Goal: Task Accomplishment & Management: Complete application form

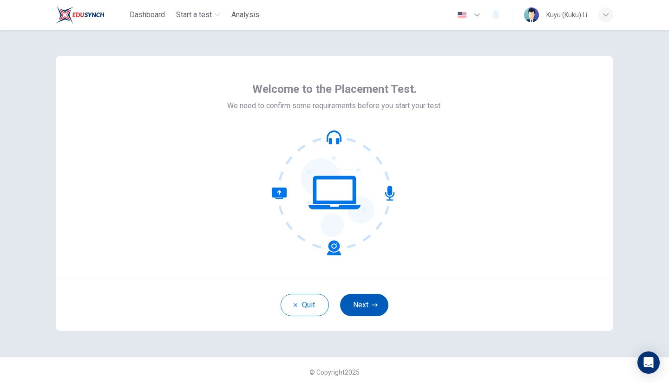
click at [364, 309] on button "Next" at bounding box center [364, 305] width 48 height 22
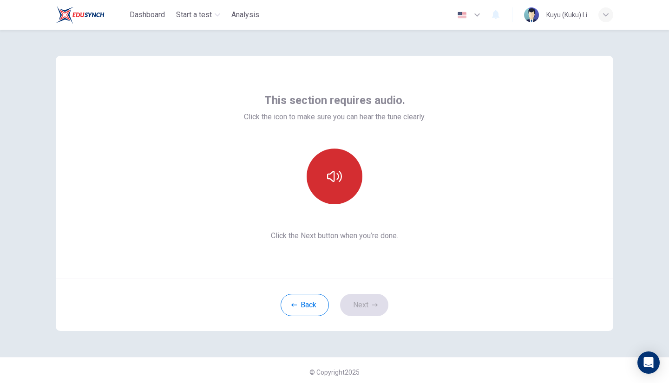
click at [342, 178] on button "button" at bounding box center [335, 177] width 56 height 56
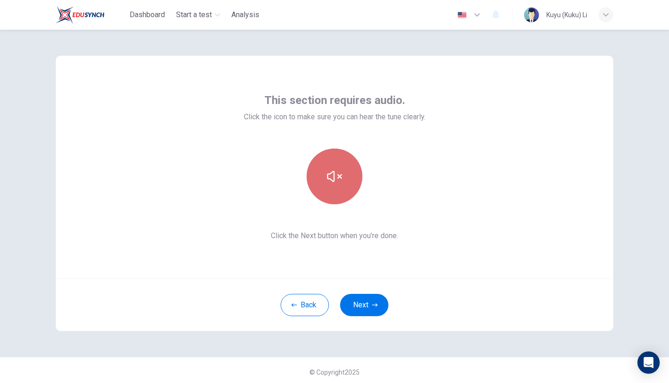
click at [342, 178] on button "button" at bounding box center [335, 177] width 56 height 56
click at [341, 178] on icon "button" at bounding box center [334, 176] width 15 height 11
click at [351, 210] on div "This section requires audio. Click the icon to make sure you can hear the tune …" at bounding box center [335, 167] width 182 height 149
click at [328, 172] on icon "button" at bounding box center [334, 176] width 15 height 15
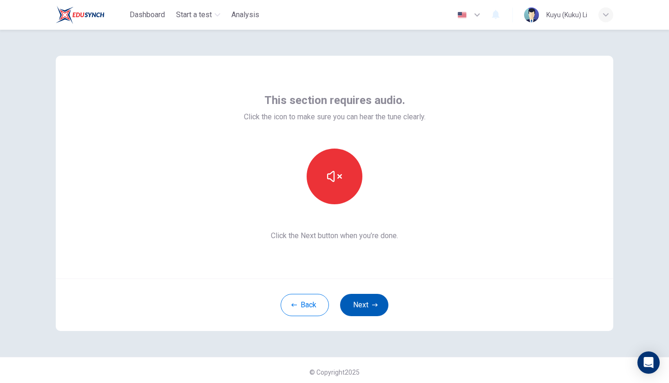
click at [359, 309] on button "Next" at bounding box center [364, 305] width 48 height 22
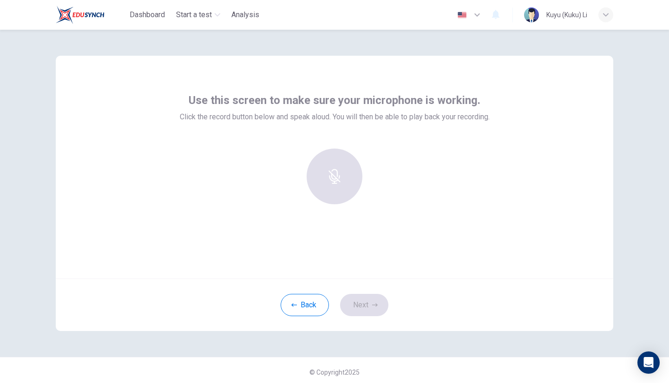
click at [333, 183] on div at bounding box center [334, 177] width 100 height 56
click at [336, 174] on icon "button" at bounding box center [334, 170] width 11 height 15
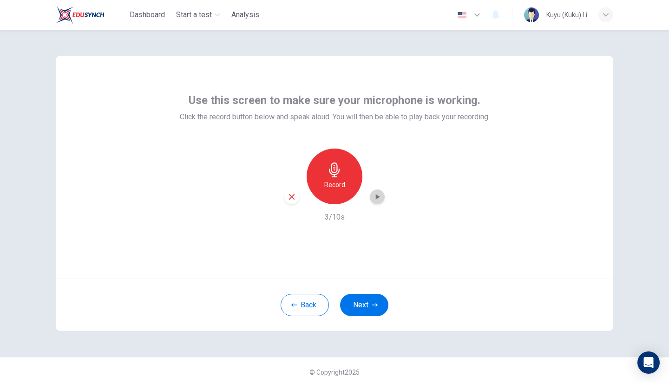
click at [376, 197] on icon "button" at bounding box center [378, 197] width 4 height 6
click at [291, 200] on icon "button" at bounding box center [292, 197] width 8 height 8
click at [354, 311] on button "Next" at bounding box center [364, 305] width 48 height 22
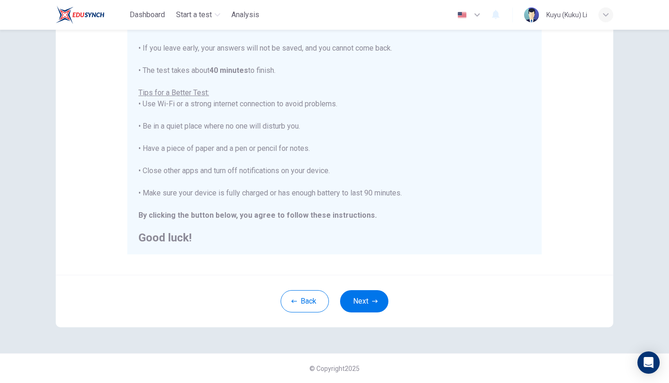
scroll to position [133, 0]
click at [370, 303] on button "Next" at bounding box center [364, 301] width 48 height 22
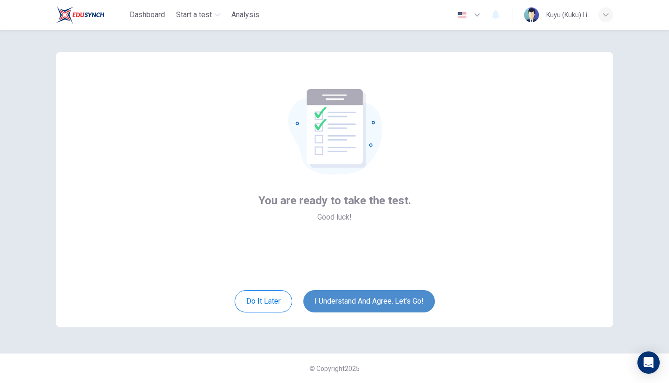
click at [361, 302] on button "I understand and agree. Let’s go!" at bounding box center [369, 301] width 132 height 22
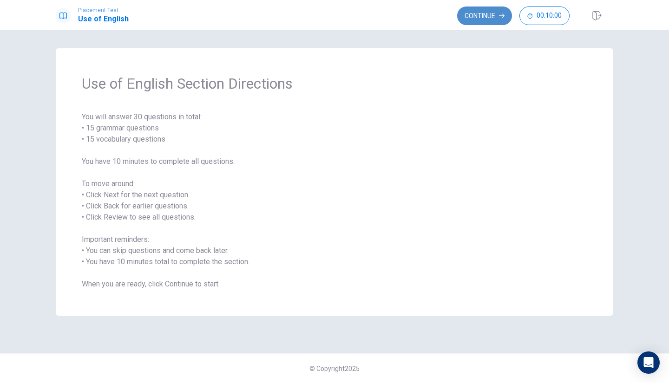
click at [483, 17] on button "Continue" at bounding box center [484, 16] width 55 height 19
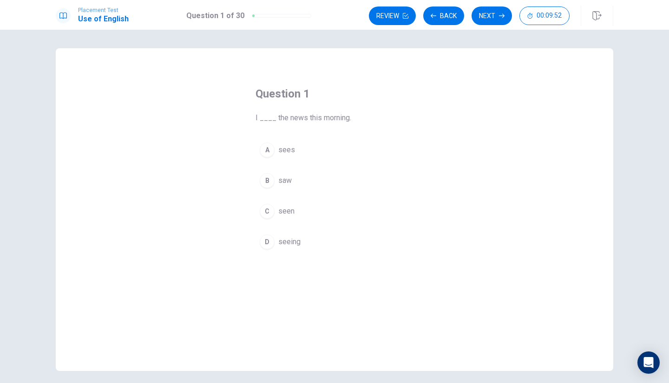
click at [266, 181] on div "B" at bounding box center [267, 180] width 15 height 15
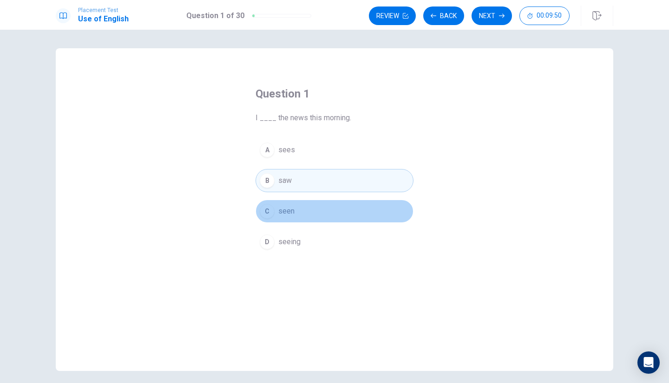
click at [273, 210] on div "C" at bounding box center [267, 211] width 15 height 15
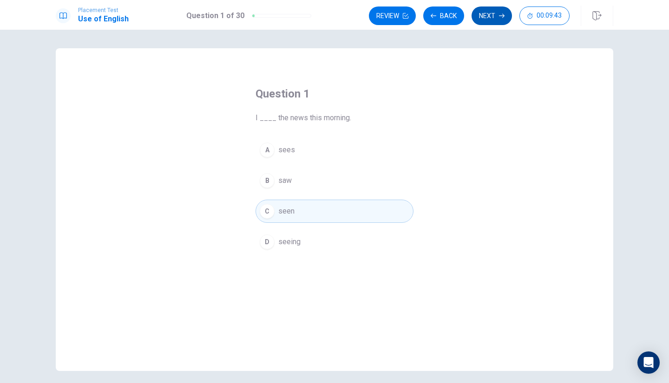
click at [490, 18] on button "Next" at bounding box center [492, 16] width 40 height 19
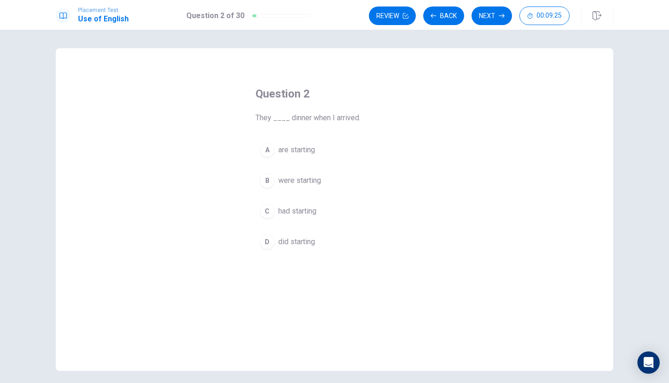
click at [264, 181] on div "B" at bounding box center [267, 180] width 15 height 15
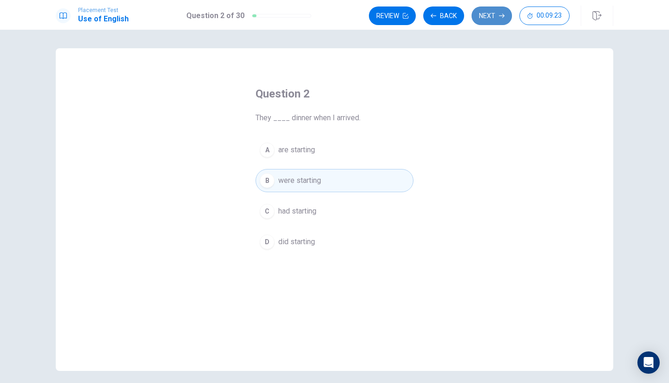
click at [480, 14] on button "Next" at bounding box center [492, 16] width 40 height 19
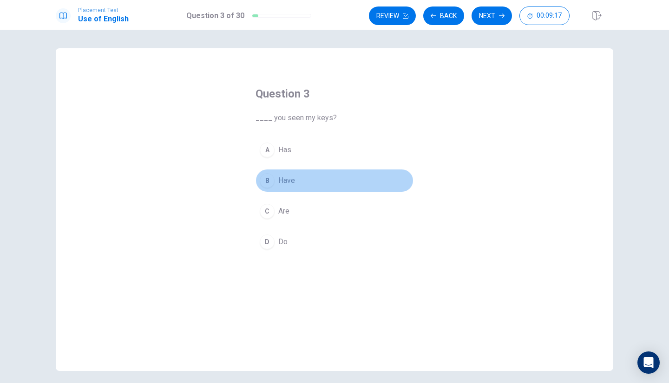
click at [287, 181] on span "Have" at bounding box center [286, 180] width 17 height 11
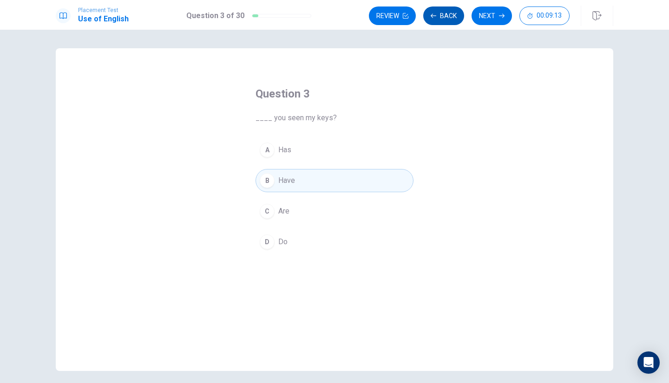
click at [437, 17] on button "Back" at bounding box center [443, 16] width 41 height 19
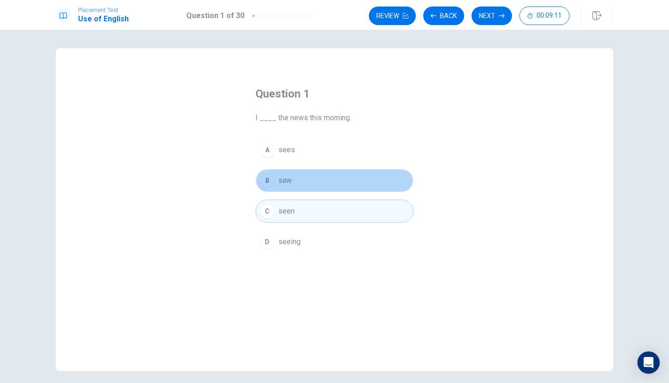
click at [285, 182] on span "saw" at bounding box center [284, 180] width 13 height 11
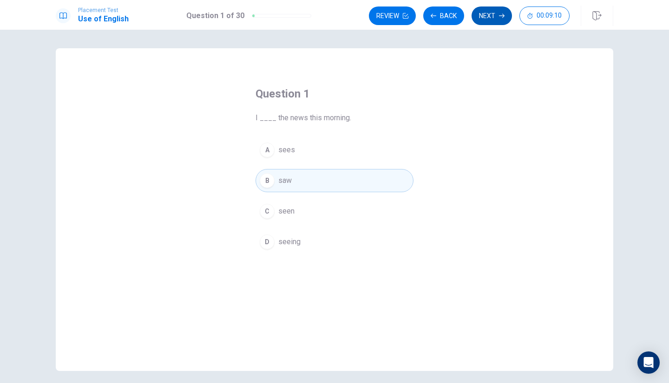
click at [494, 15] on button "Next" at bounding box center [492, 16] width 40 height 19
click at [495, 18] on div "Review Back Next 00:09:09" at bounding box center [469, 16] width 201 height 19
click at [495, 18] on button "Next" at bounding box center [492, 16] width 40 height 19
click at [494, 21] on button "Next" at bounding box center [492, 16] width 40 height 19
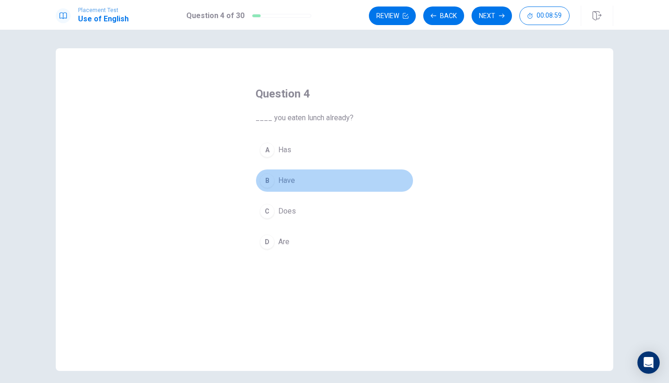
click at [284, 186] on button "B Have" at bounding box center [335, 180] width 158 height 23
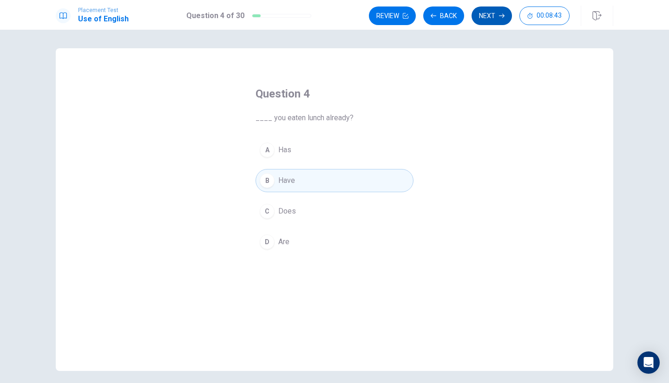
click at [479, 20] on button "Next" at bounding box center [492, 16] width 40 height 19
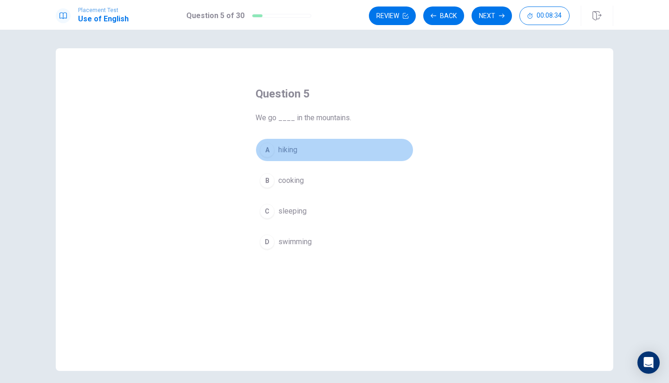
click at [285, 153] on span "hiking" at bounding box center [287, 150] width 19 height 11
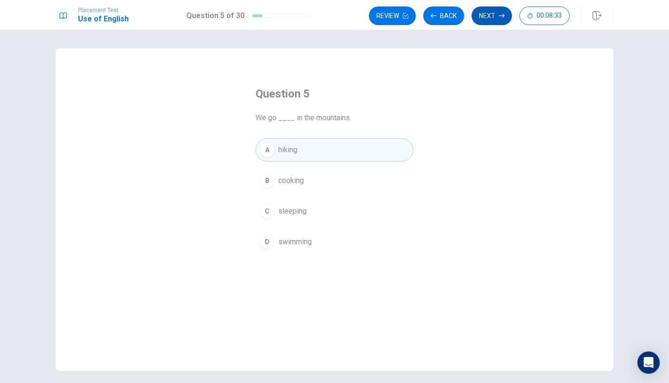
click at [487, 24] on button "Next" at bounding box center [492, 16] width 40 height 19
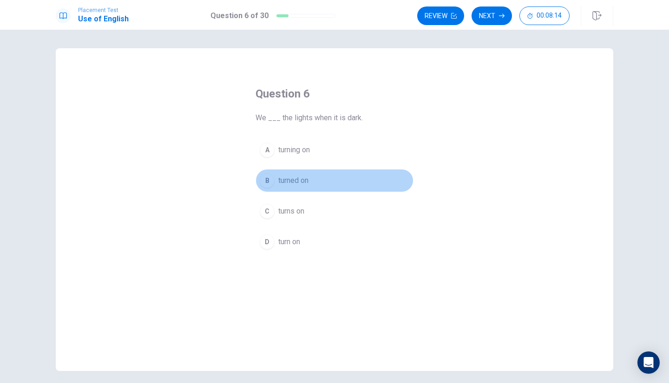
click at [298, 180] on span "turned on" at bounding box center [293, 180] width 30 height 11
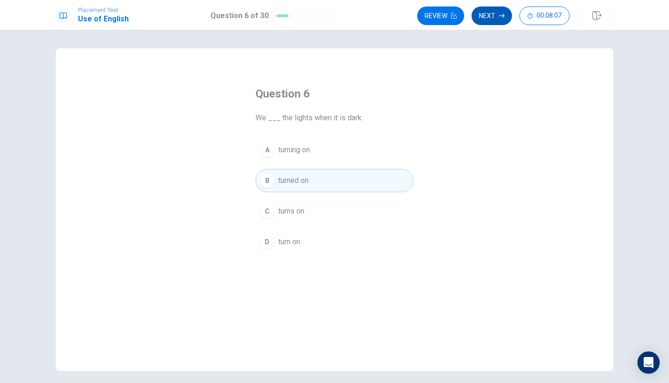
click at [503, 16] on icon "button" at bounding box center [502, 16] width 6 height 6
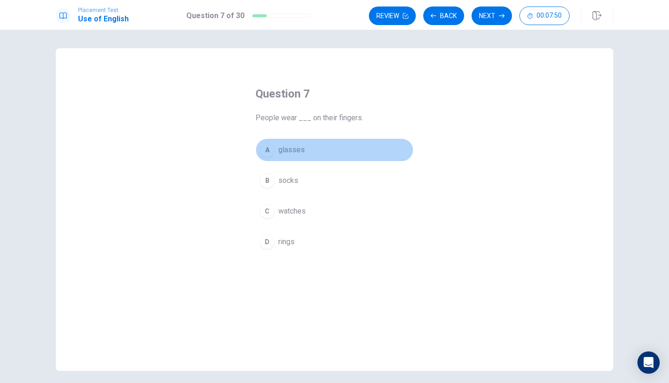
click at [293, 147] on span "glasses" at bounding box center [291, 150] width 26 height 11
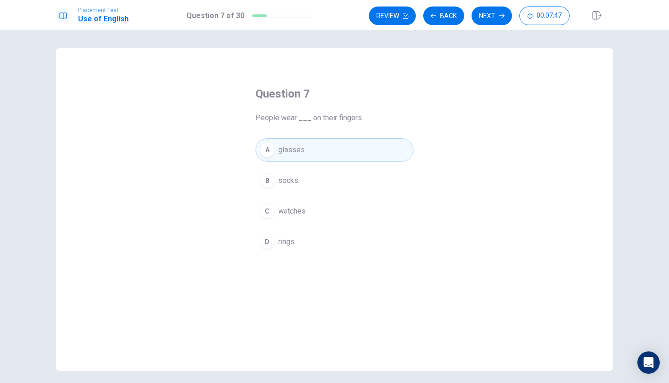
click at [286, 244] on span "rings" at bounding box center [286, 242] width 16 height 11
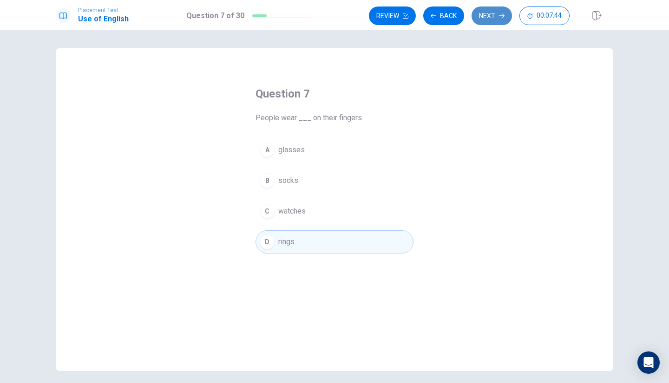
click at [497, 18] on button "Next" at bounding box center [492, 16] width 40 height 19
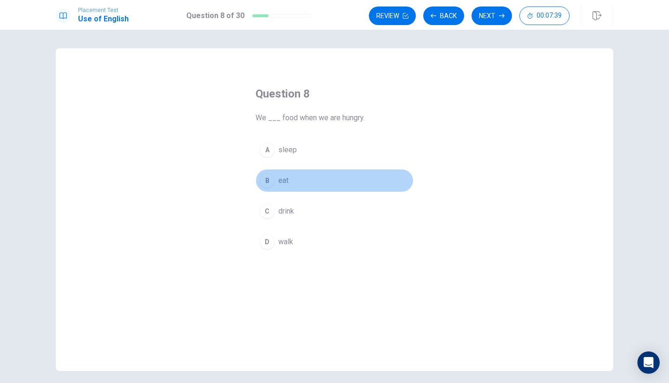
click at [280, 184] on span "eat" at bounding box center [283, 180] width 10 height 11
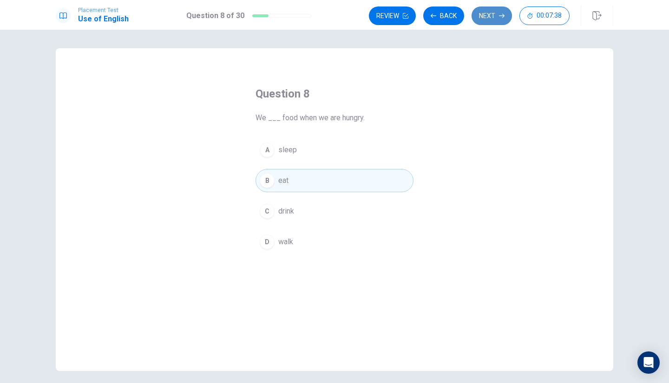
click at [487, 20] on button "Next" at bounding box center [492, 16] width 40 height 19
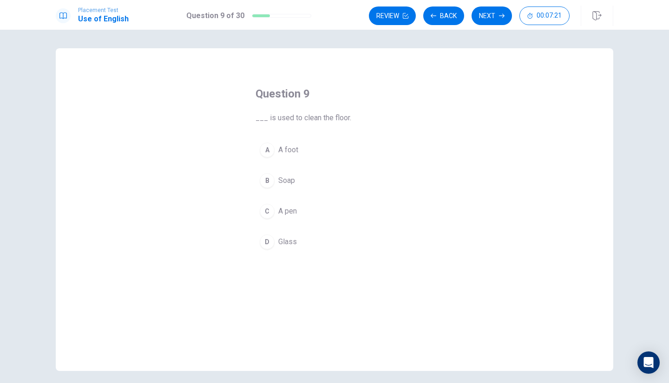
click at [284, 178] on span "Soap" at bounding box center [286, 180] width 17 height 11
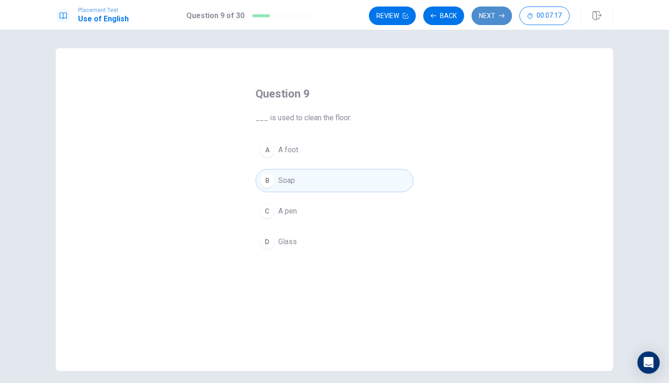
click at [498, 13] on button "Next" at bounding box center [492, 16] width 40 height 19
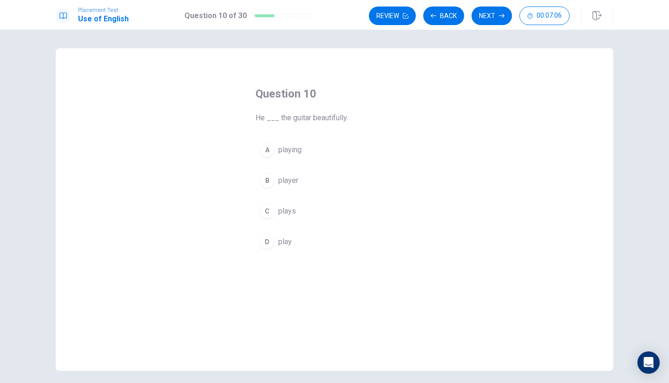
click at [296, 154] on span "playing" at bounding box center [289, 150] width 23 height 11
click at [288, 217] on span "plays" at bounding box center [287, 211] width 18 height 11
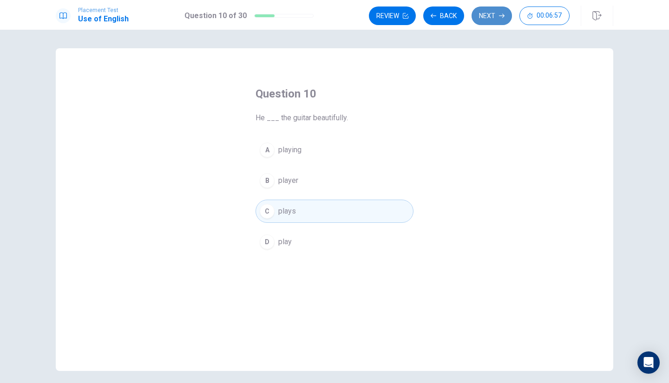
click at [506, 19] on button "Next" at bounding box center [492, 16] width 40 height 19
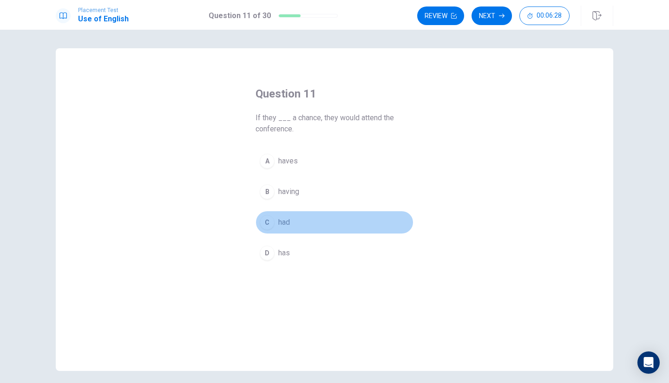
click at [268, 219] on div "C" at bounding box center [267, 222] width 15 height 15
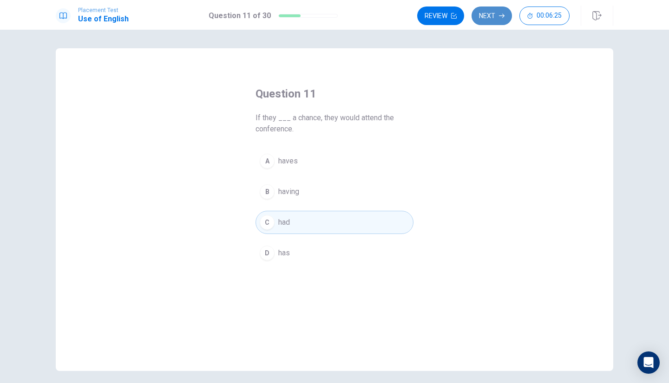
click at [494, 20] on button "Next" at bounding box center [492, 16] width 40 height 19
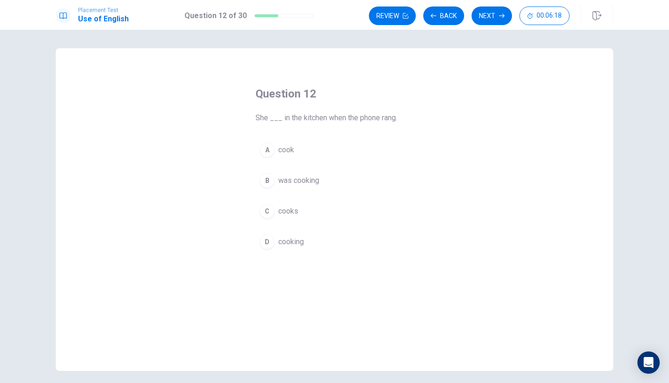
click at [278, 152] on span "cook" at bounding box center [286, 150] width 16 height 11
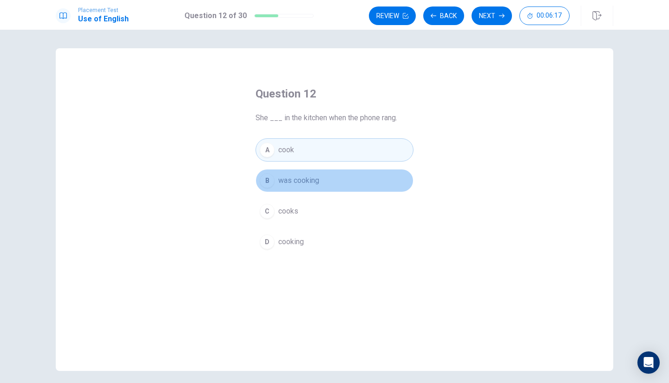
click at [270, 180] on div "B" at bounding box center [267, 180] width 15 height 15
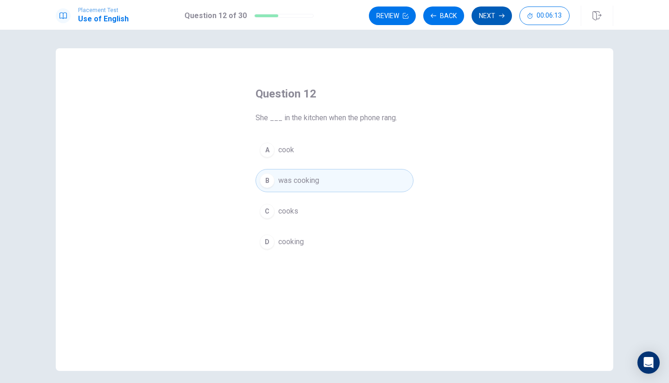
click at [495, 15] on button "Next" at bounding box center [492, 16] width 40 height 19
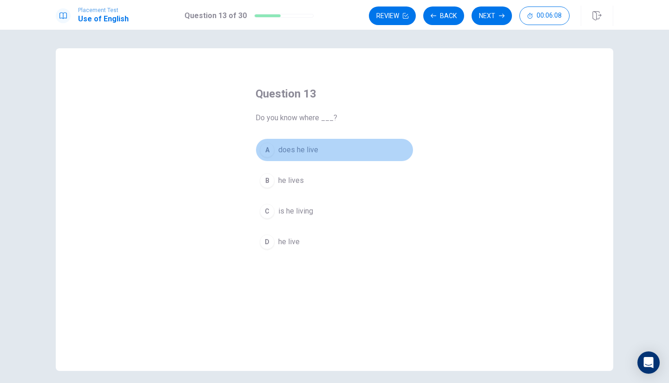
click at [294, 158] on button "A does he live" at bounding box center [335, 149] width 158 height 23
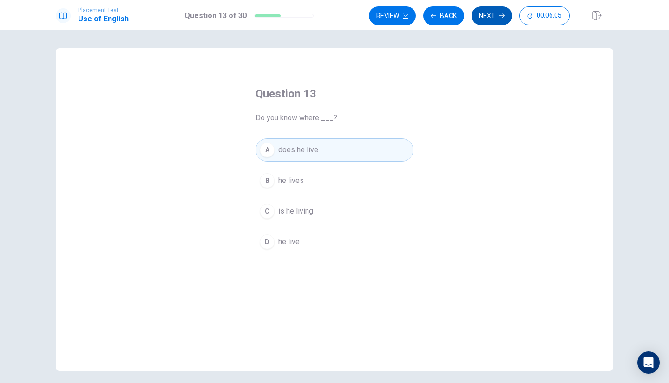
click at [490, 16] on button "Next" at bounding box center [492, 16] width 40 height 19
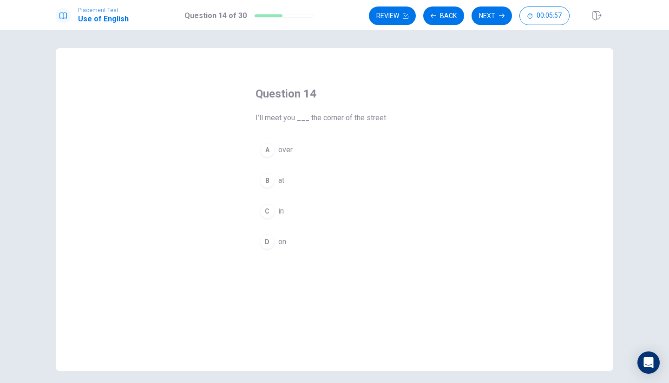
click at [283, 181] on span "at" at bounding box center [281, 180] width 6 height 11
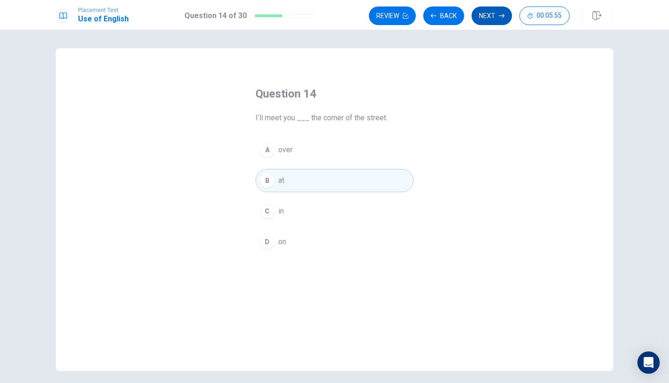
click at [490, 15] on button "Next" at bounding box center [492, 16] width 40 height 19
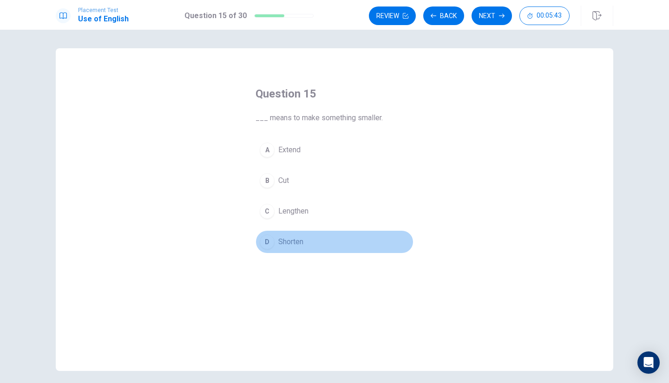
click at [285, 242] on span "Shorten" at bounding box center [290, 242] width 25 height 11
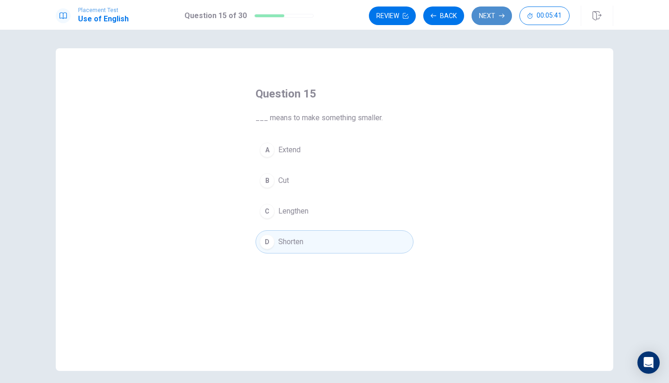
click at [485, 16] on button "Next" at bounding box center [492, 16] width 40 height 19
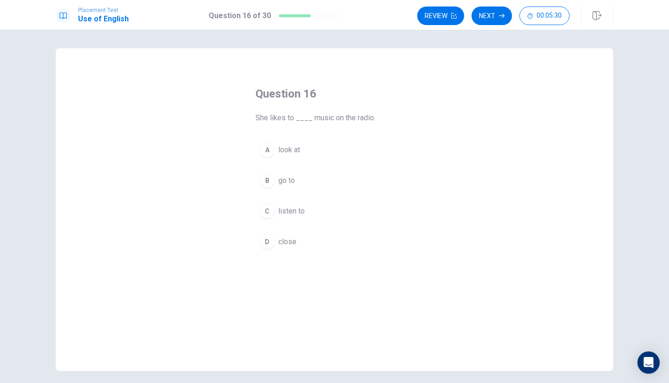
click at [281, 211] on span "listen to" at bounding box center [291, 211] width 26 height 11
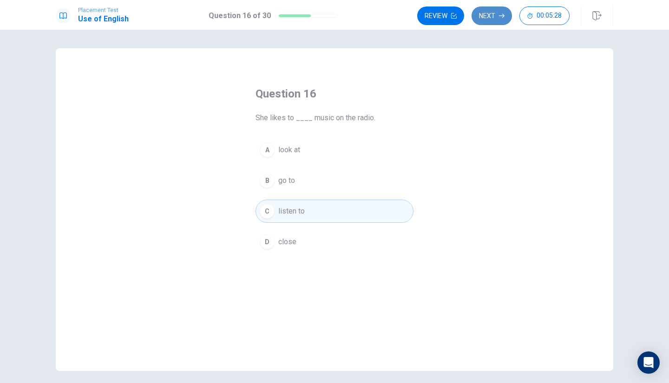
click at [495, 19] on button "Next" at bounding box center [492, 16] width 40 height 19
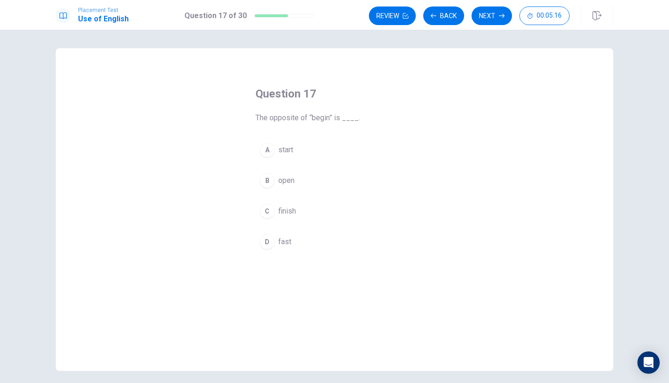
click at [270, 151] on div "A" at bounding box center [267, 150] width 15 height 15
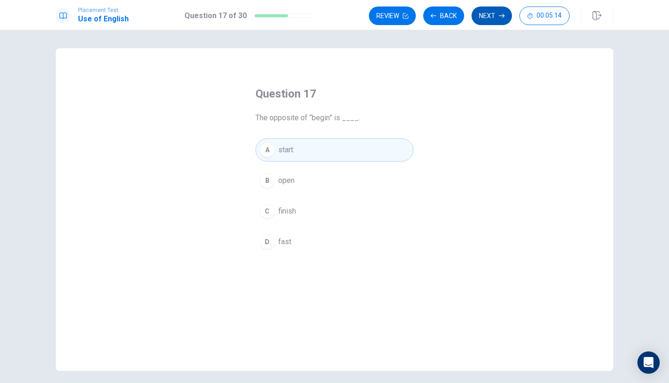
click at [500, 14] on icon "button" at bounding box center [502, 16] width 6 height 6
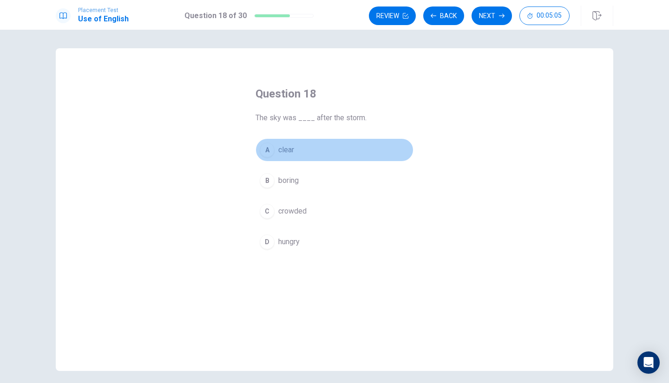
click at [270, 148] on div "A" at bounding box center [267, 150] width 15 height 15
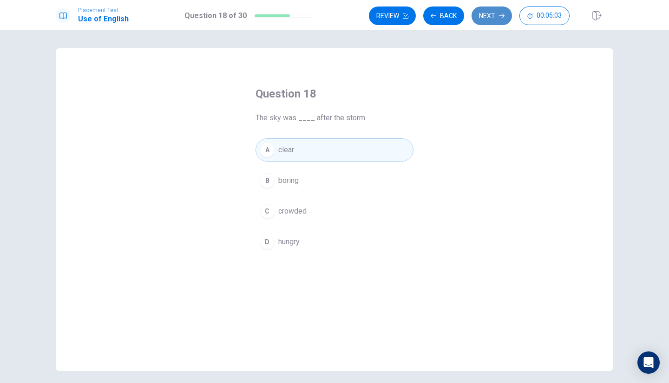
click at [487, 16] on button "Next" at bounding box center [492, 16] width 40 height 19
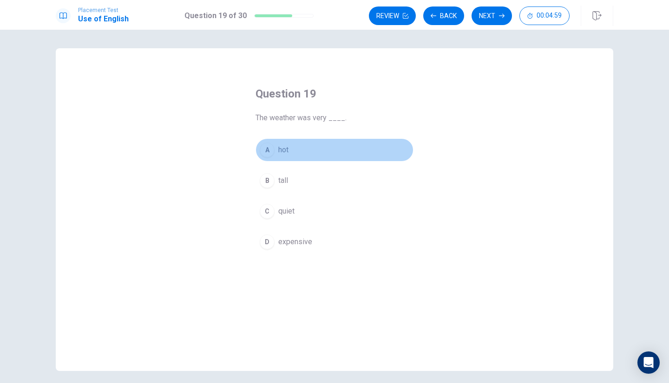
click at [268, 151] on div "A" at bounding box center [267, 150] width 15 height 15
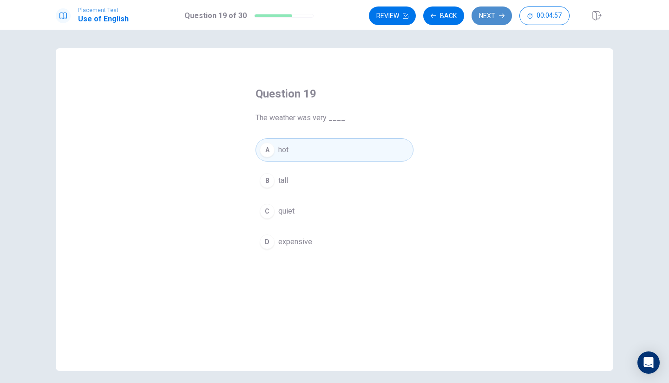
click at [497, 23] on button "Next" at bounding box center [492, 16] width 40 height 19
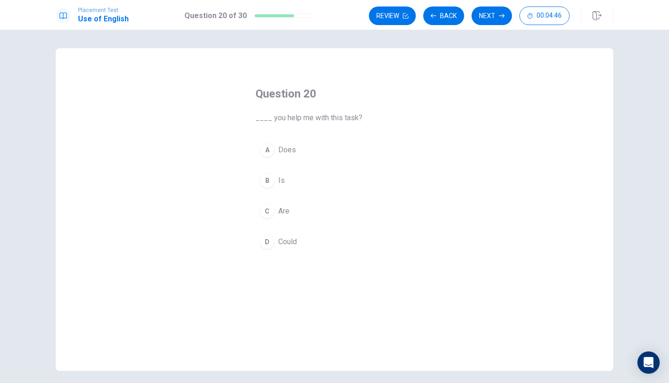
click at [273, 247] on button "D Could" at bounding box center [335, 241] width 158 height 23
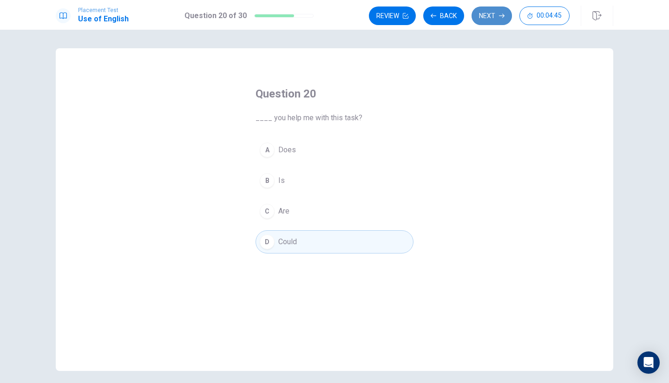
click at [500, 14] on icon "button" at bounding box center [502, 16] width 6 height 6
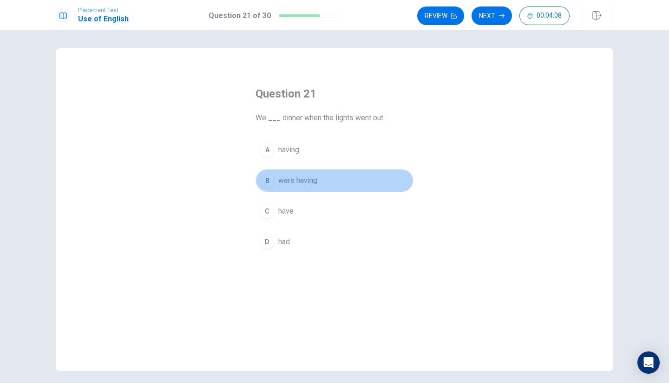
click at [305, 183] on span "were having" at bounding box center [297, 180] width 39 height 11
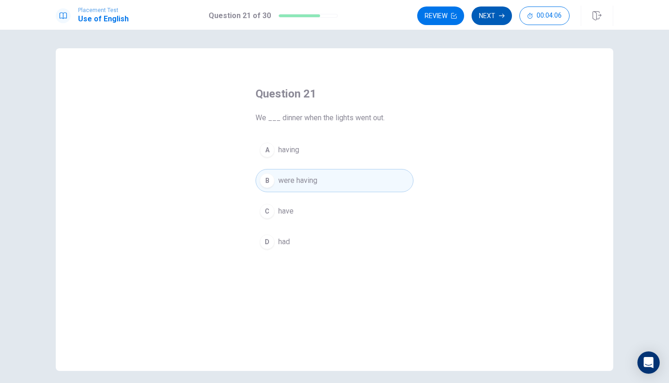
click at [505, 17] on button "Next" at bounding box center [492, 16] width 40 height 19
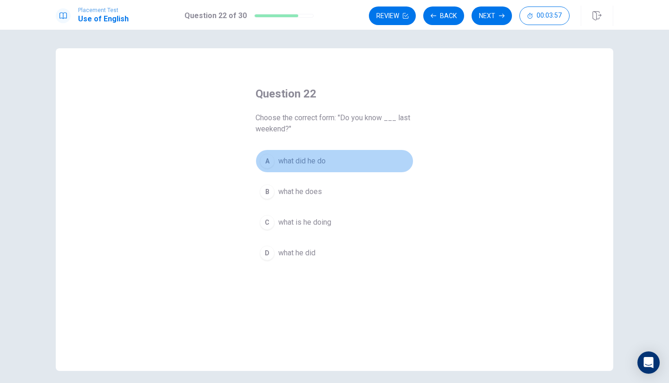
click at [316, 161] on span "what did he do" at bounding box center [301, 161] width 47 height 11
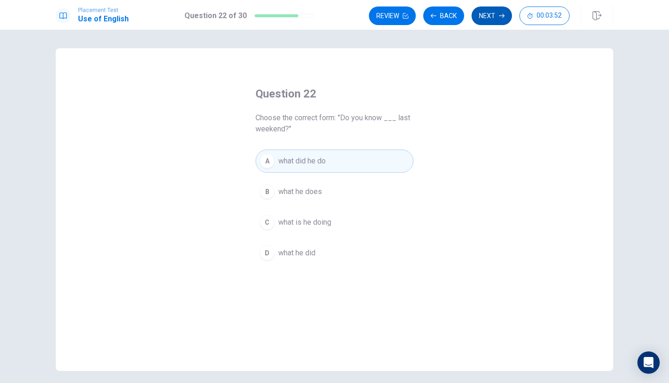
click at [492, 15] on button "Next" at bounding box center [492, 16] width 40 height 19
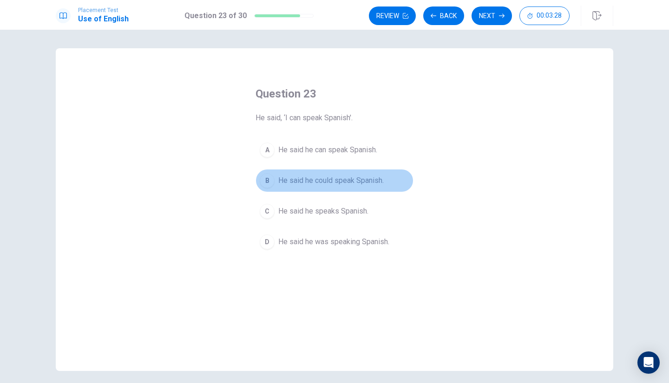
click at [347, 180] on span "He said he could speak Spanish." at bounding box center [330, 180] width 105 height 11
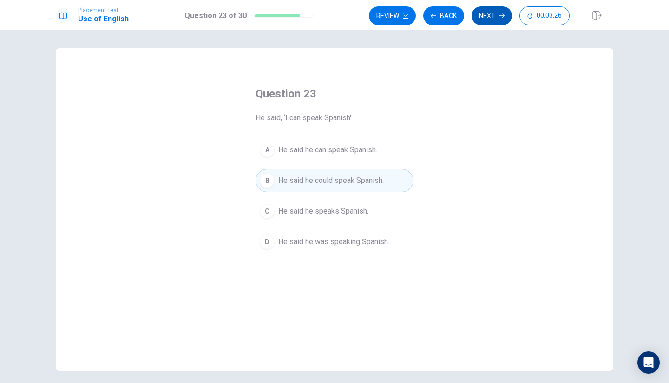
click at [494, 22] on button "Next" at bounding box center [492, 16] width 40 height 19
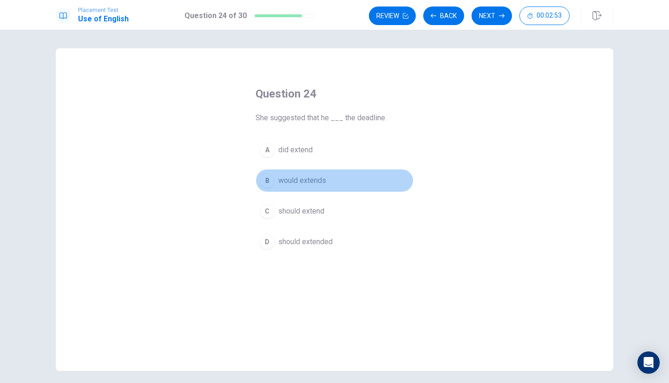
click at [303, 184] on span "would extends" at bounding box center [302, 180] width 48 height 11
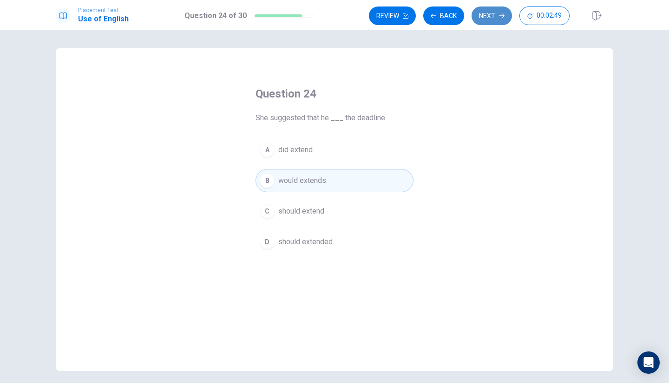
click at [494, 19] on button "Next" at bounding box center [492, 16] width 40 height 19
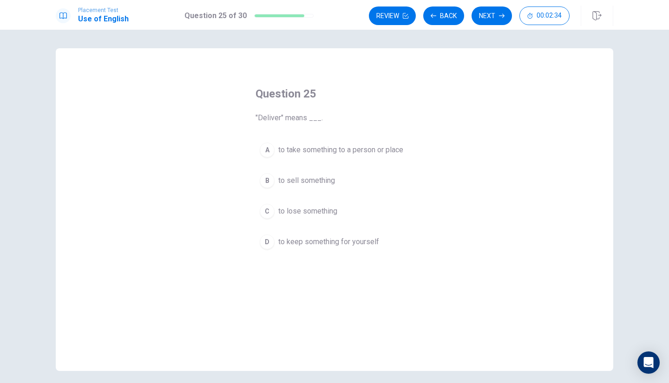
click at [316, 209] on span "to lose something" at bounding box center [307, 211] width 59 height 11
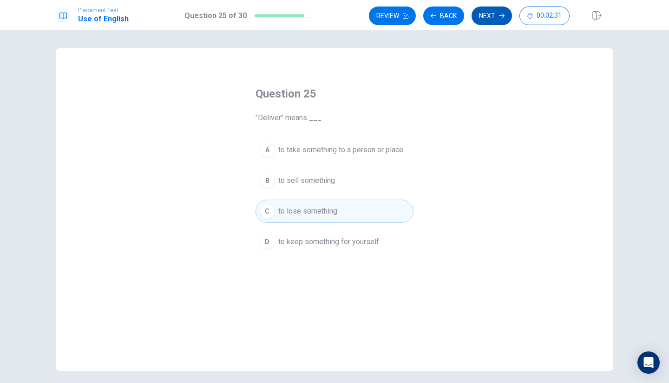
click at [486, 15] on button "Next" at bounding box center [492, 16] width 40 height 19
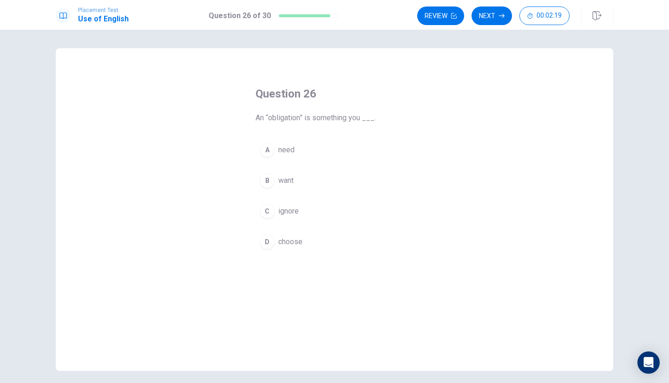
click at [291, 211] on span "ignore" at bounding box center [288, 211] width 20 height 11
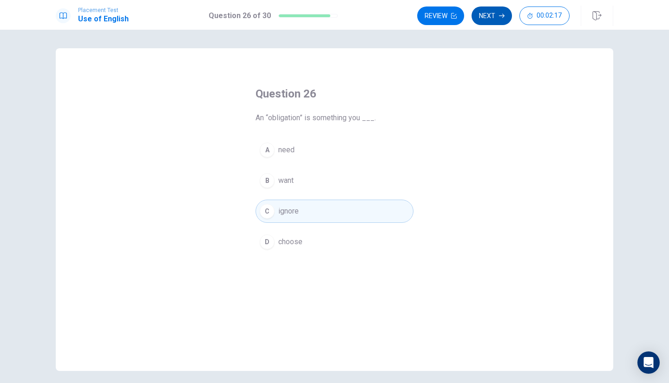
click at [498, 22] on button "Next" at bounding box center [492, 16] width 40 height 19
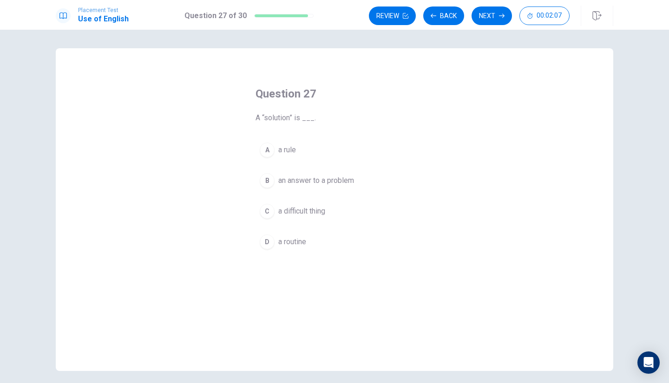
click at [325, 185] on span "an answer to a problem" at bounding box center [316, 180] width 76 height 11
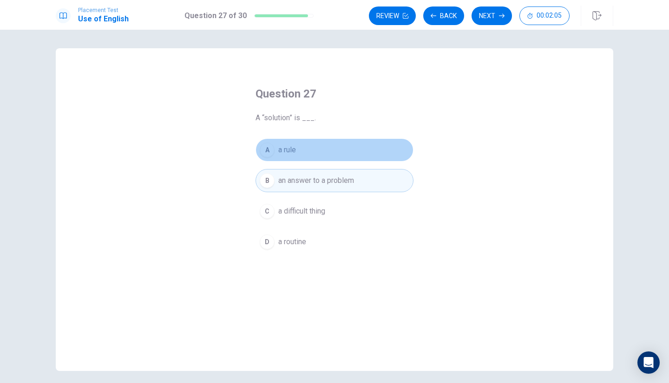
click at [296, 156] on button "A a rule" at bounding box center [335, 149] width 158 height 23
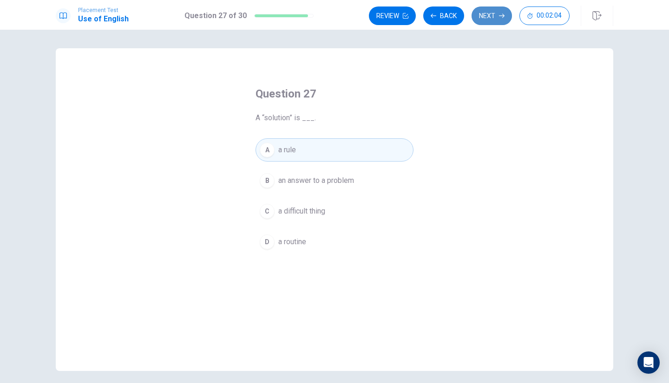
click at [503, 19] on button "Next" at bounding box center [492, 16] width 40 height 19
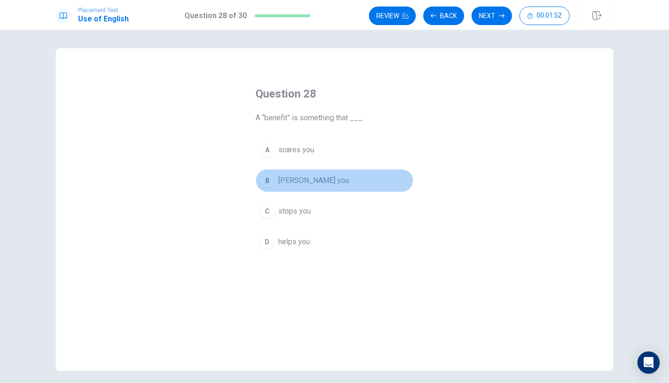
click at [304, 183] on span "[PERSON_NAME] you" at bounding box center [313, 180] width 71 height 11
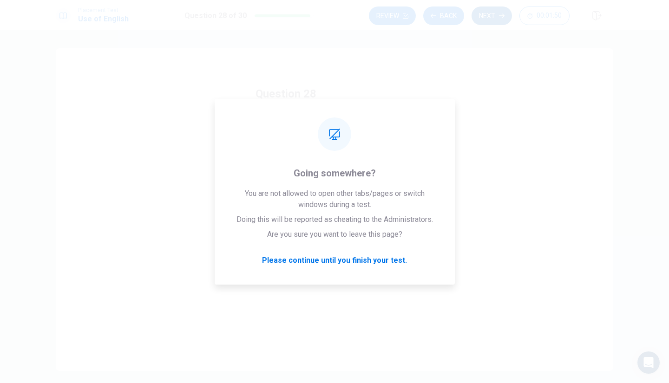
click at [499, 18] on icon "button" at bounding box center [502, 16] width 6 height 6
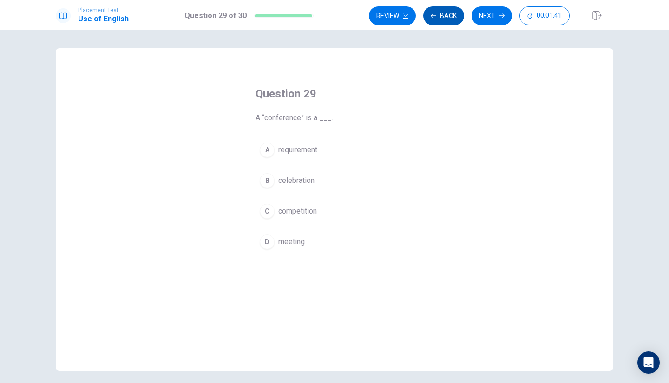
click at [442, 22] on button "Back" at bounding box center [443, 16] width 41 height 19
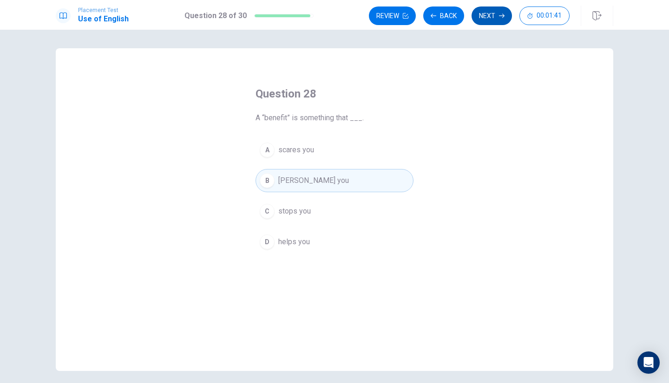
click at [493, 10] on button "Next" at bounding box center [492, 16] width 40 height 19
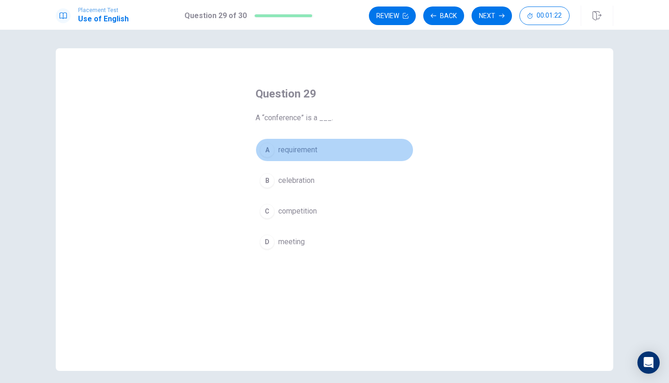
click at [308, 156] on button "A requirement" at bounding box center [335, 149] width 158 height 23
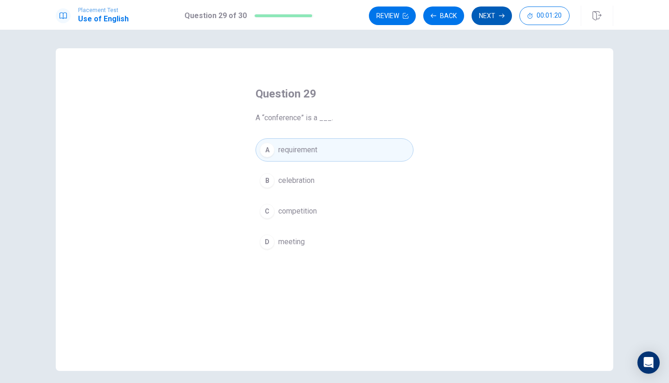
click at [487, 9] on button "Next" at bounding box center [492, 16] width 40 height 19
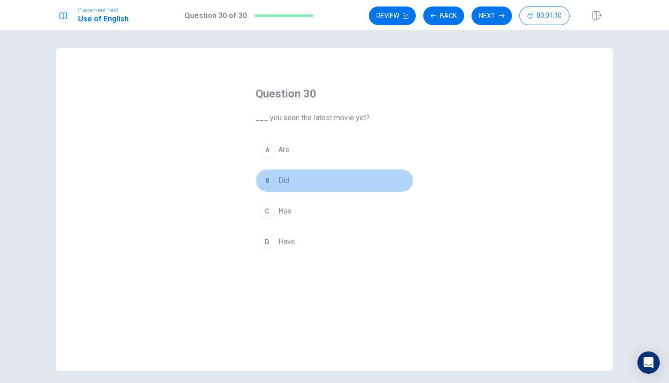
click at [278, 189] on button "B Did" at bounding box center [335, 180] width 158 height 23
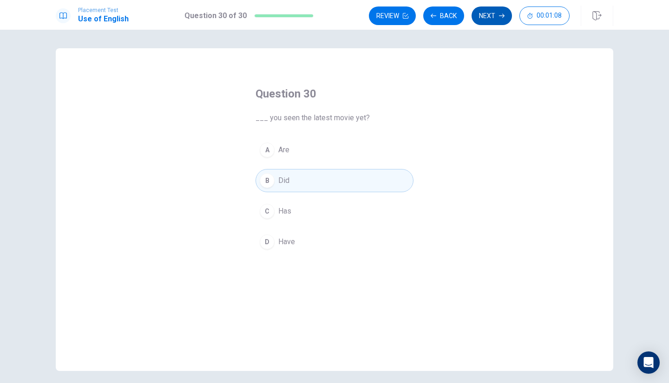
click at [497, 22] on button "Next" at bounding box center [492, 16] width 40 height 19
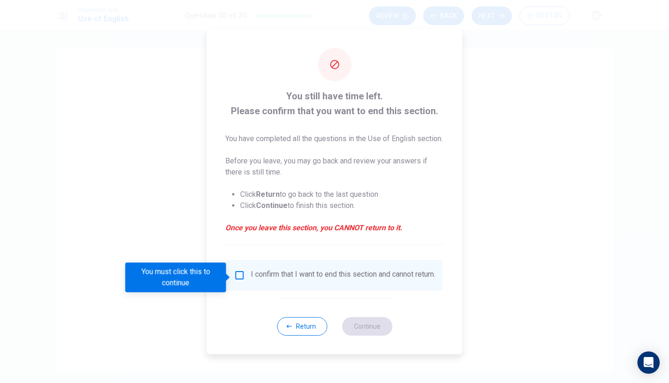
click at [230, 282] on div "You must click this to continue" at bounding box center [178, 278] width 107 height 30
click at [236, 277] on input "You must click this to continue" at bounding box center [239, 275] width 11 height 11
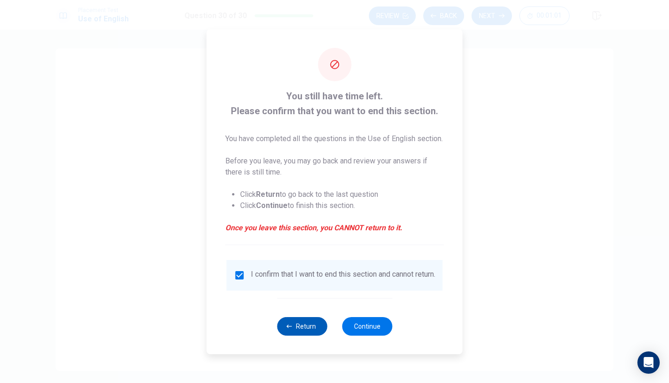
click at [309, 336] on button "Return" at bounding box center [302, 326] width 50 height 19
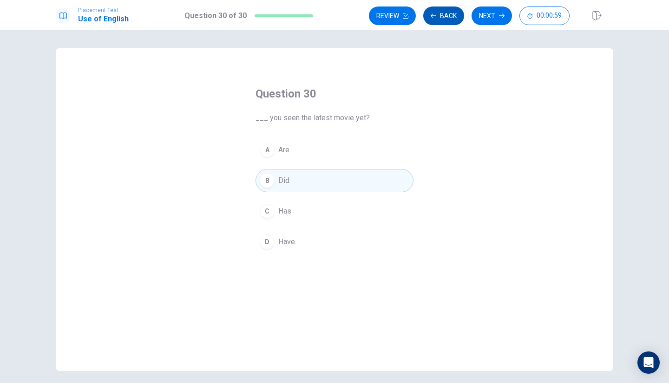
click at [440, 22] on button "Back" at bounding box center [443, 16] width 41 height 19
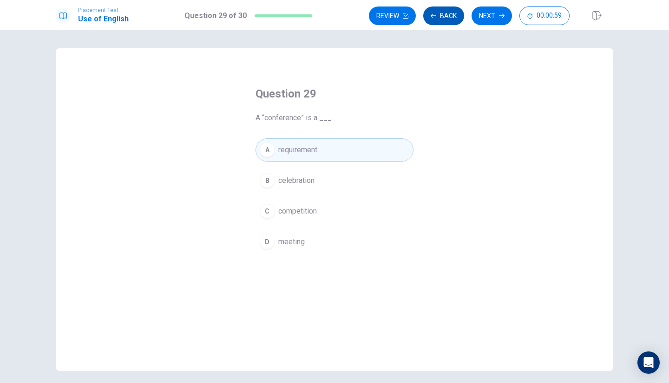
click at [440, 22] on button "Back" at bounding box center [443, 16] width 41 height 19
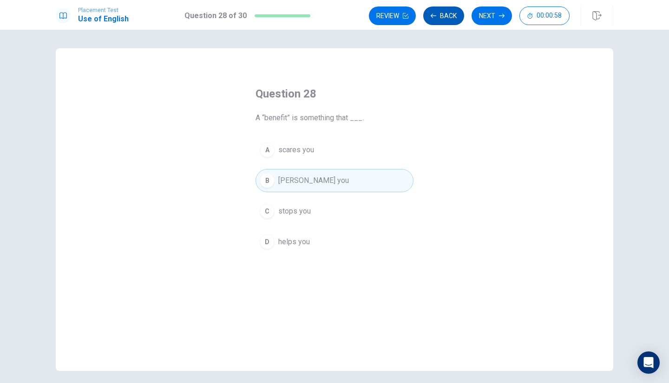
click at [440, 22] on button "Back" at bounding box center [443, 16] width 41 height 19
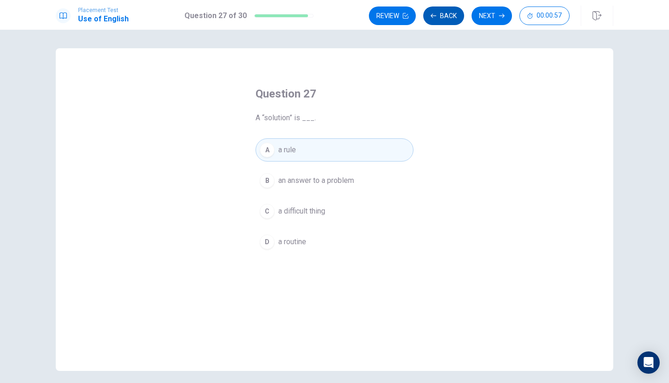
click at [440, 22] on button "Back" at bounding box center [443, 16] width 41 height 19
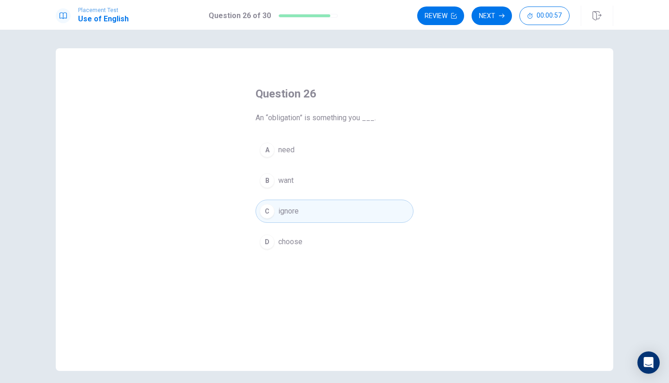
click at [440, 22] on button "Review" at bounding box center [440, 16] width 47 height 19
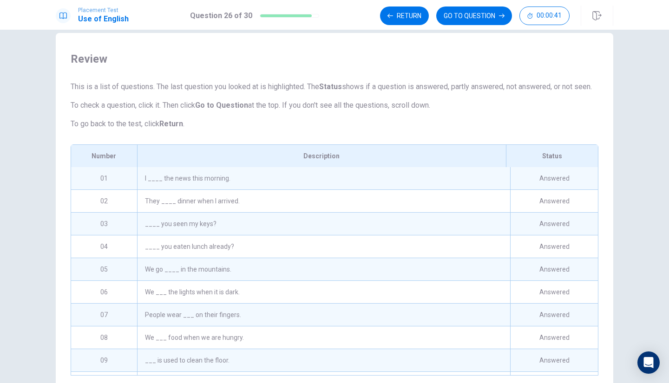
scroll to position [8, 0]
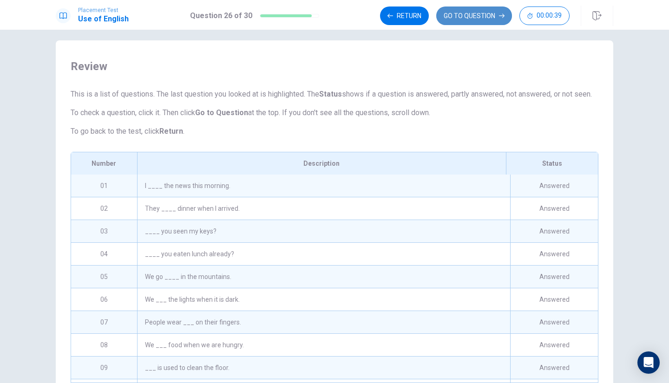
click at [465, 22] on button "GO TO QUESTION" at bounding box center [474, 16] width 76 height 19
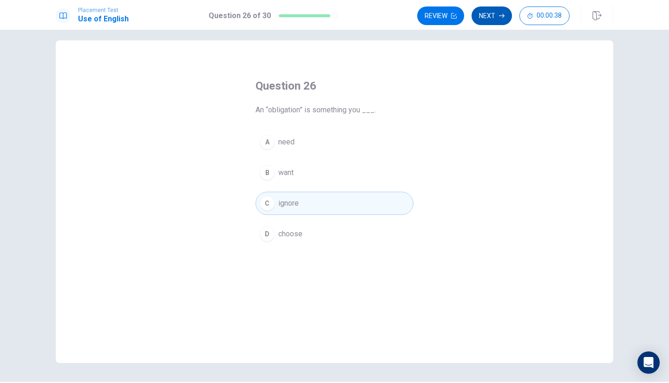
click at [478, 20] on button "Next" at bounding box center [492, 16] width 40 height 19
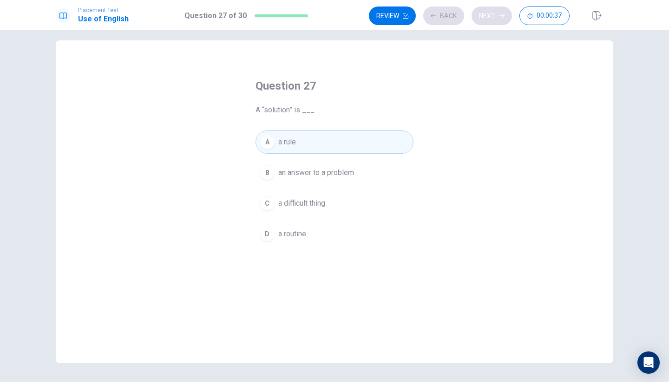
click at [478, 20] on div "Review Back Next 00:00:37" at bounding box center [469, 16] width 201 height 19
click at [482, 21] on button "Next" at bounding box center [492, 16] width 40 height 19
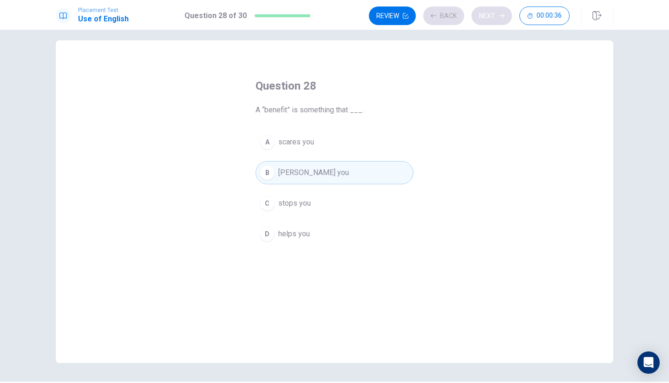
click at [482, 21] on div "Review Back Next 00:00:36" at bounding box center [469, 16] width 201 height 19
click at [482, 21] on div "Review Back Next 00:00:35" at bounding box center [469, 16] width 201 height 19
click at [482, 21] on button "Next" at bounding box center [492, 16] width 40 height 19
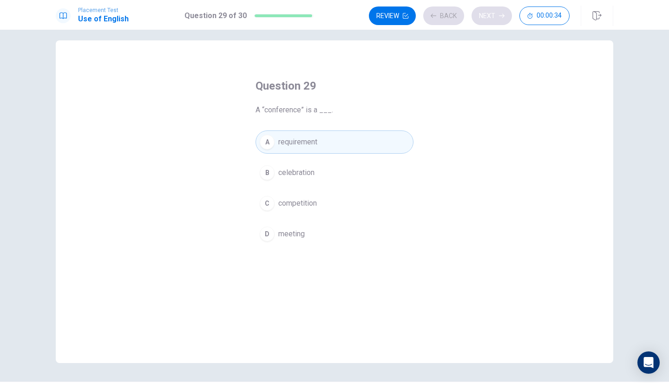
click at [482, 21] on div "Review Back Next 00:00:34" at bounding box center [469, 16] width 201 height 19
click at [482, 21] on button "Next" at bounding box center [492, 16] width 40 height 19
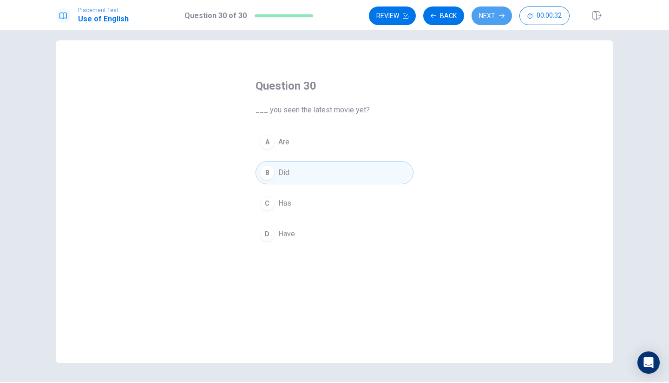
click at [482, 21] on button "Next" at bounding box center [492, 16] width 40 height 19
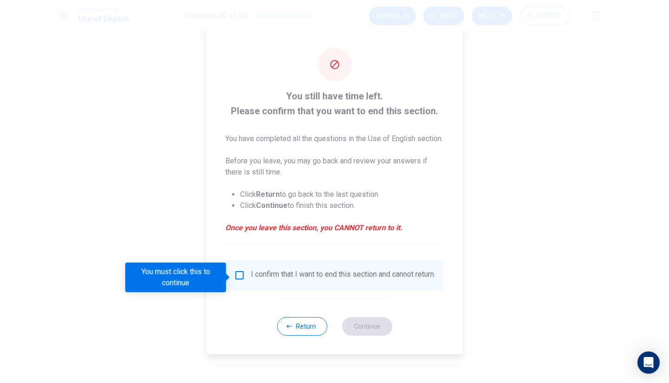
click at [244, 274] on div "I confirm that I want to end this section and cannot return." at bounding box center [334, 275] width 201 height 11
click at [234, 281] on input "You must click this to continue" at bounding box center [239, 275] width 11 height 11
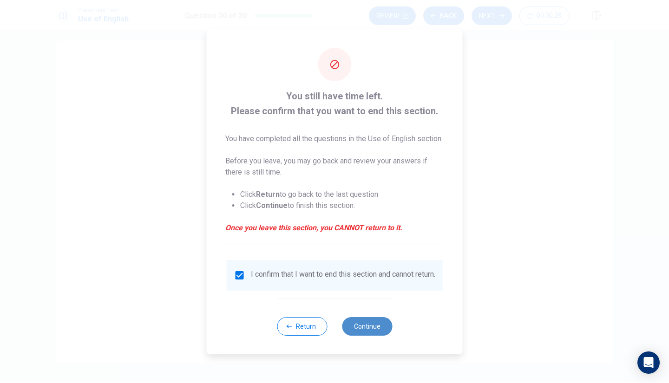
click at [373, 334] on button "Continue" at bounding box center [367, 326] width 50 height 19
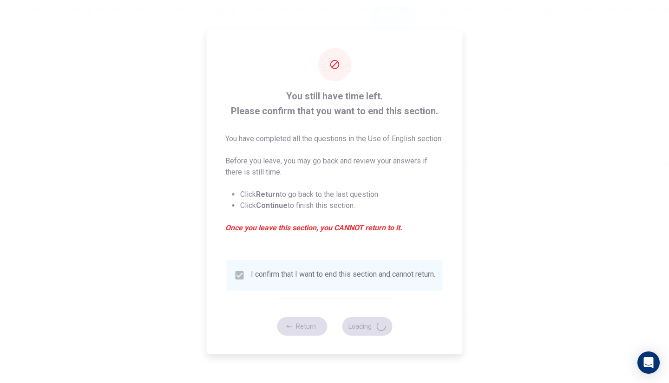
scroll to position [0, 0]
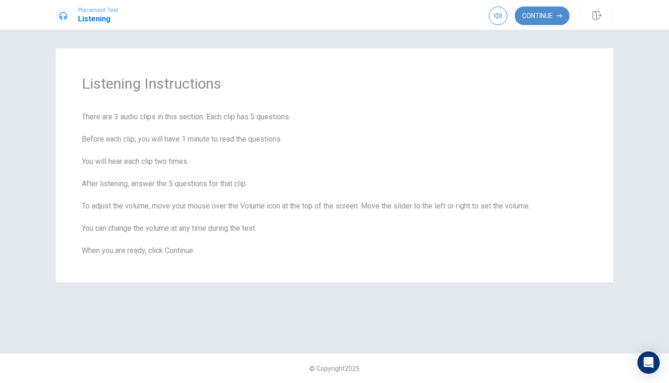
click at [540, 17] on button "Continue" at bounding box center [542, 16] width 55 height 19
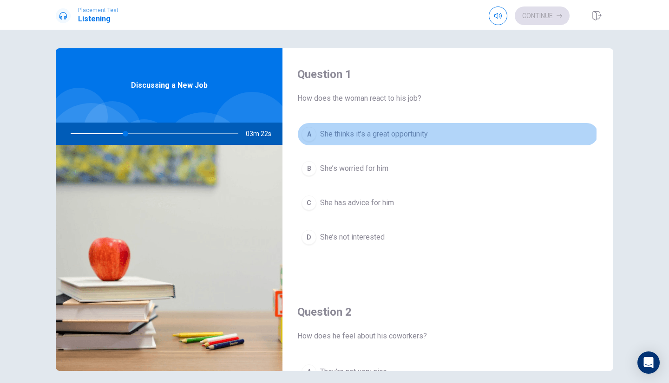
click at [308, 133] on div "A" at bounding box center [309, 134] width 15 height 15
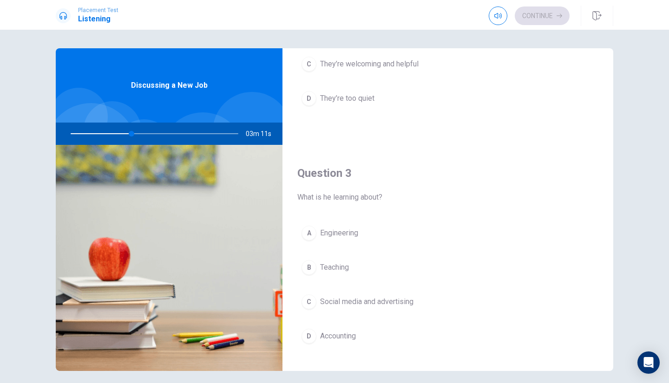
scroll to position [379, 0]
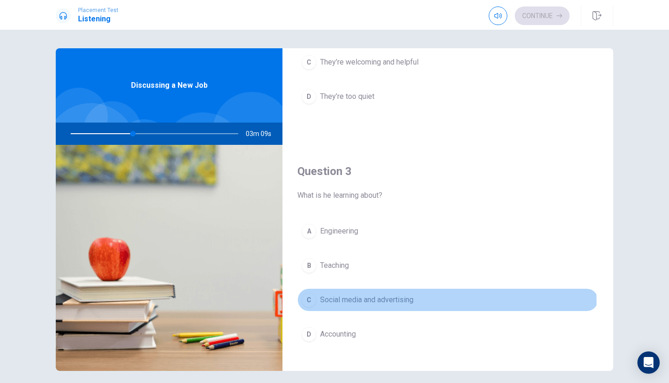
click at [323, 303] on span "Social media and advertising" at bounding box center [366, 300] width 93 height 11
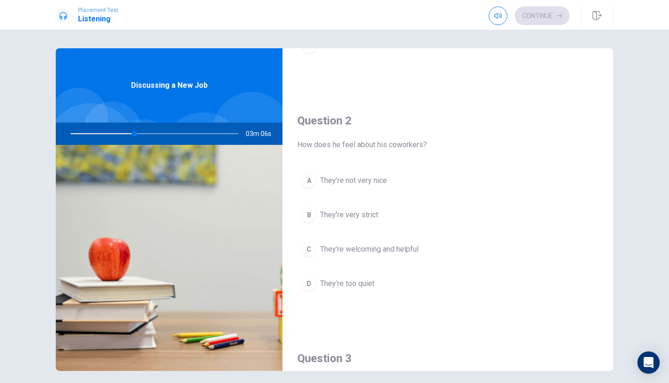
scroll to position [182, 0]
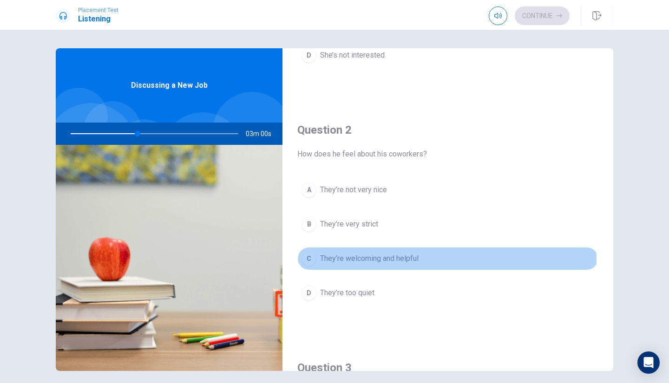
click at [367, 261] on span "They’re welcoming and helpful" at bounding box center [369, 258] width 99 height 11
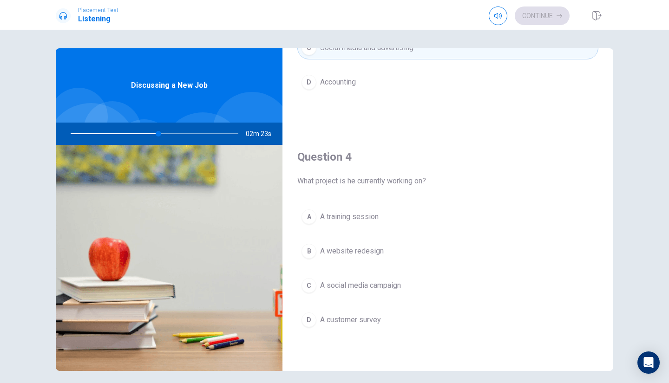
scroll to position [632, 0]
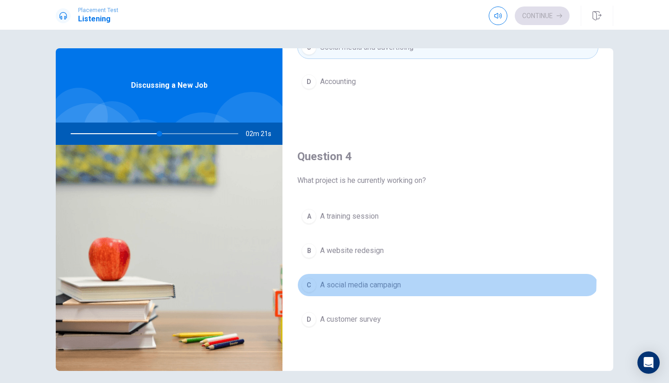
click at [377, 280] on span "A social media campaign" at bounding box center [360, 285] width 81 height 11
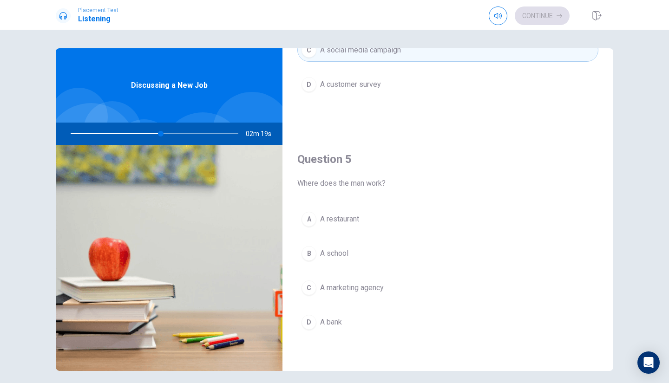
scroll to position [867, 0]
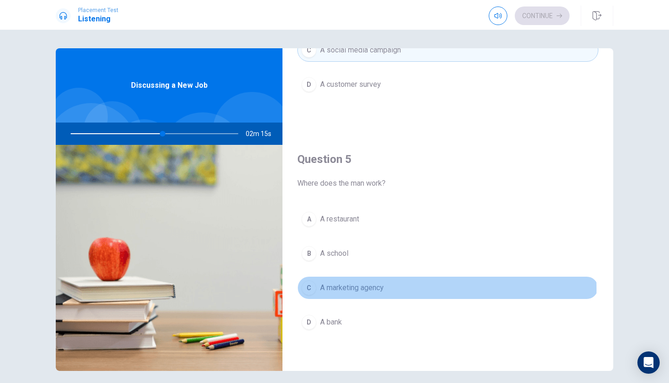
click at [332, 290] on span "A marketing agency" at bounding box center [352, 288] width 64 height 11
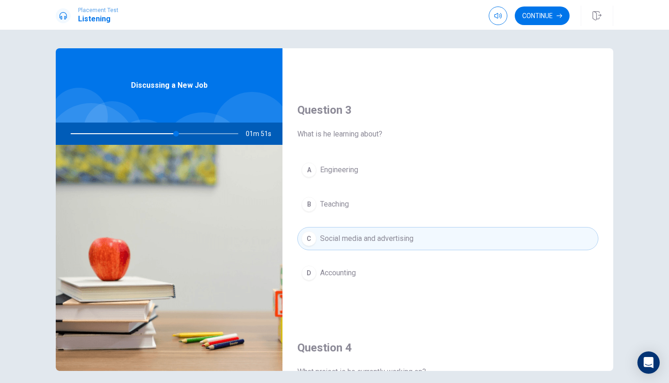
scroll to position [441, 0]
click at [526, 13] on button "Continue" at bounding box center [542, 16] width 55 height 19
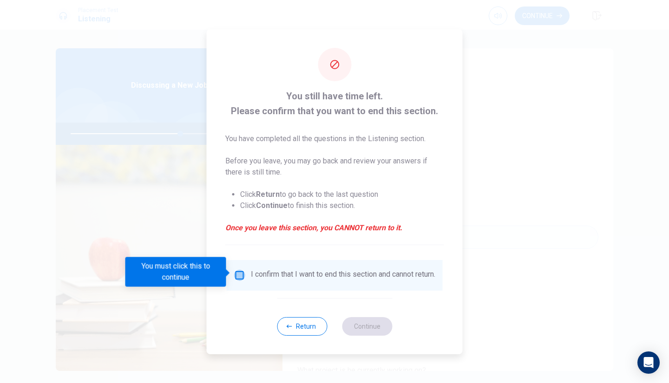
click at [240, 272] on input "You must click this to continue" at bounding box center [239, 275] width 11 height 11
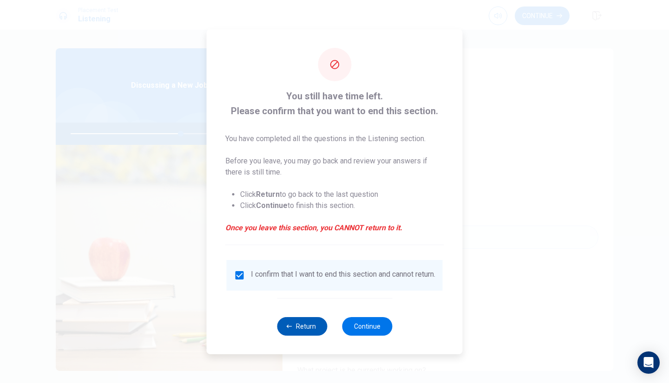
click at [309, 336] on button "Return" at bounding box center [302, 326] width 50 height 19
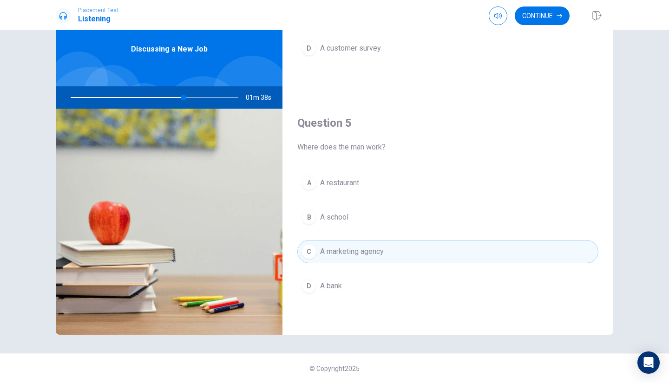
scroll to position [36, 0]
click at [535, 17] on button "Continue" at bounding box center [542, 16] width 55 height 19
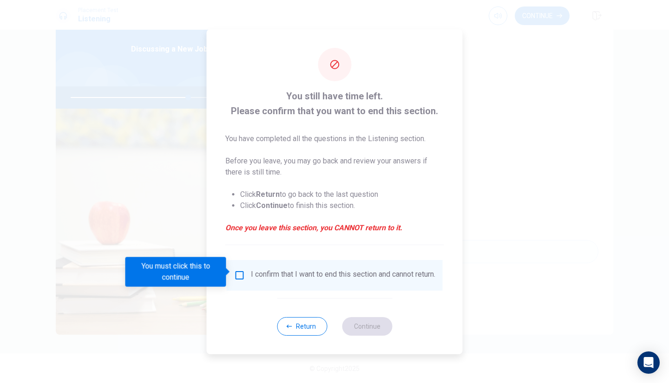
click at [238, 270] on input "You must click this to continue" at bounding box center [239, 275] width 11 height 11
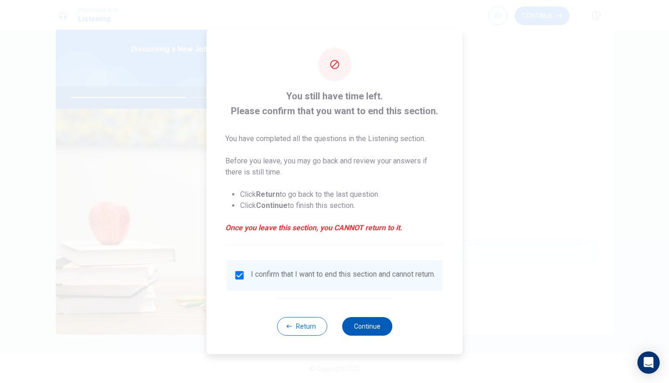
click at [374, 325] on button "Continue" at bounding box center [367, 326] width 50 height 19
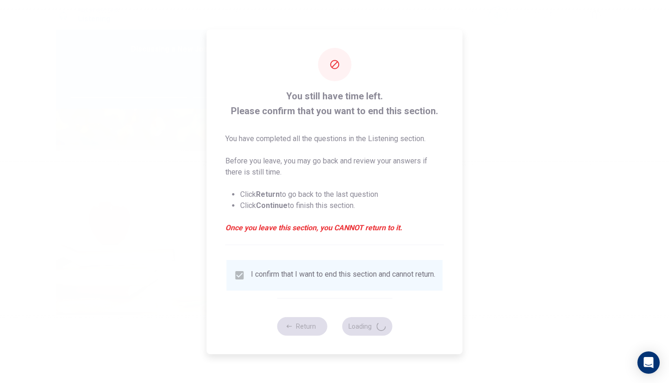
type input "72"
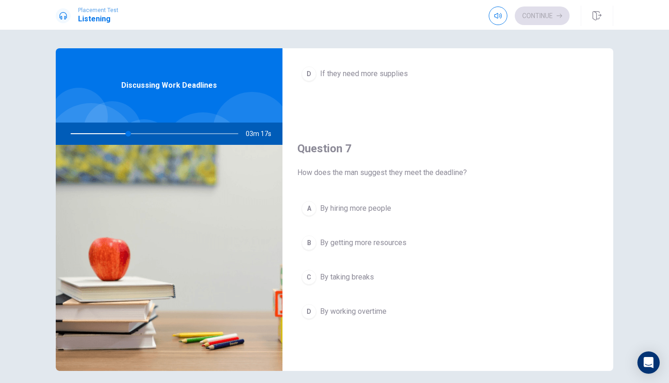
scroll to position [165, 0]
click at [341, 248] on button "B By getting more resources" at bounding box center [447, 241] width 301 height 23
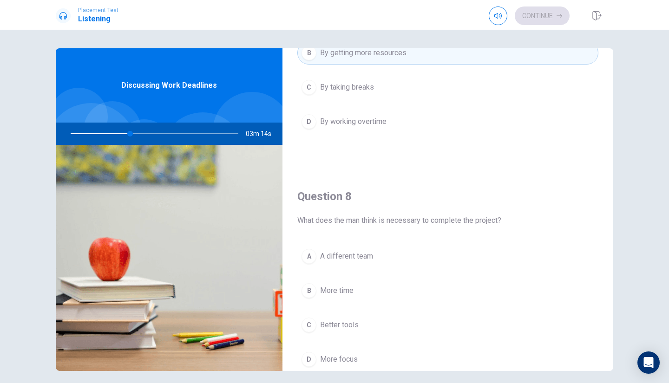
scroll to position [356, 0]
click at [336, 289] on span "More time" at bounding box center [336, 288] width 33 height 11
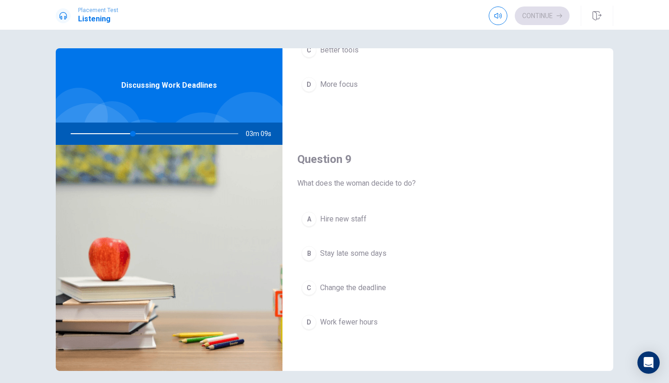
scroll to position [631, 0]
click at [354, 292] on button "C Change the deadline" at bounding box center [447, 286] width 301 height 23
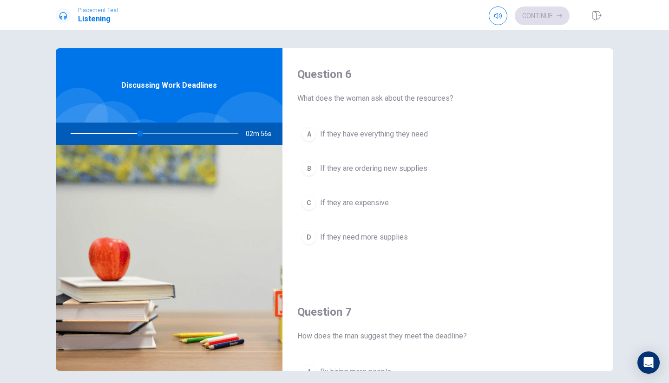
scroll to position [0, 0]
click at [374, 250] on div "A If they have everything they need B If they are ordering new supplies C If th…" at bounding box center [447, 195] width 301 height 145
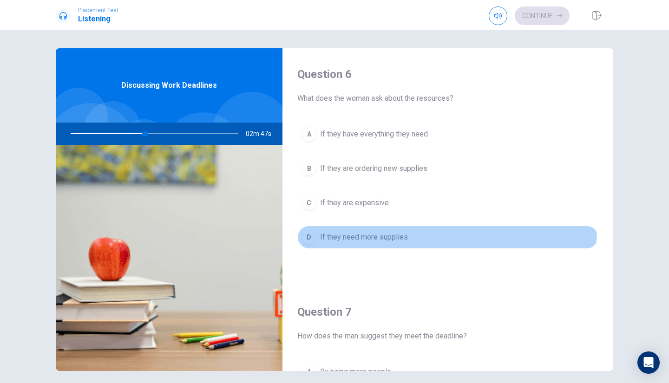
click at [377, 227] on button "D If they need more supplies" at bounding box center [447, 237] width 301 height 23
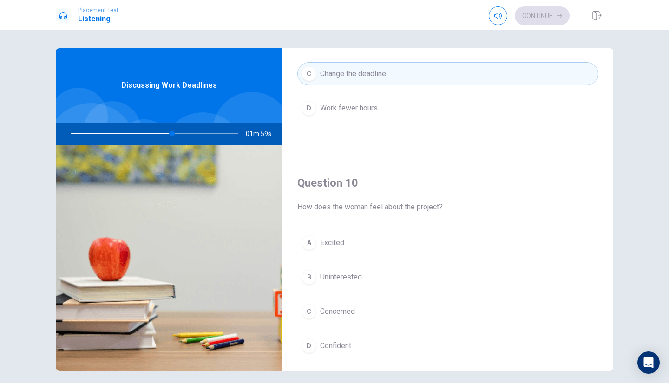
scroll to position [857, 0]
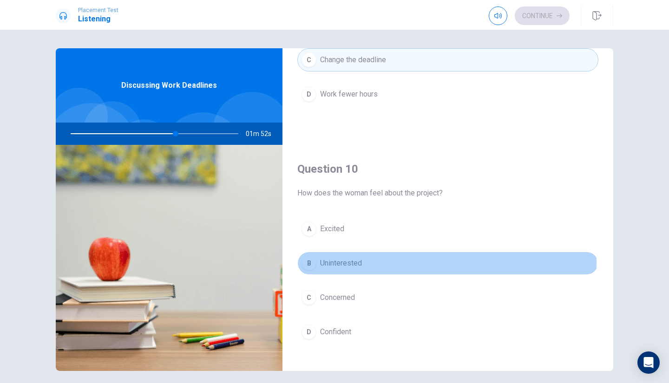
click at [349, 263] on span "Uninterested" at bounding box center [341, 263] width 42 height 11
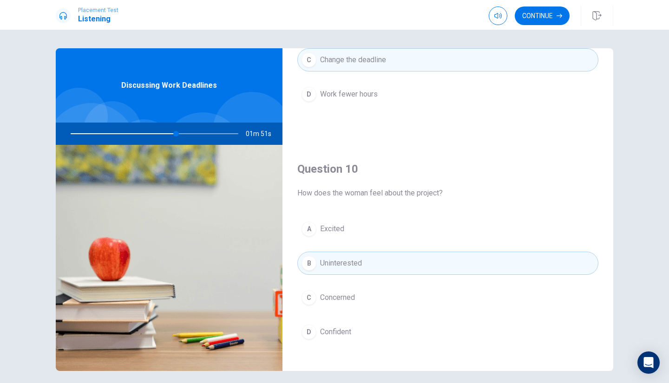
click at [355, 244] on div "A Excited B Uninterested C Concerned D Confident" at bounding box center [447, 289] width 301 height 145
click at [361, 239] on button "A Excited" at bounding box center [447, 228] width 301 height 23
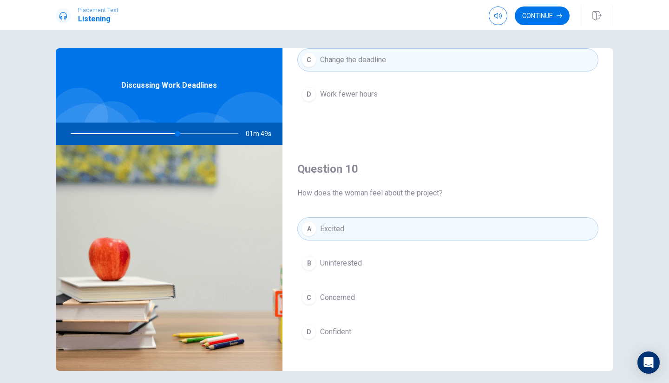
click at [355, 263] on span "Uninterested" at bounding box center [341, 263] width 42 height 11
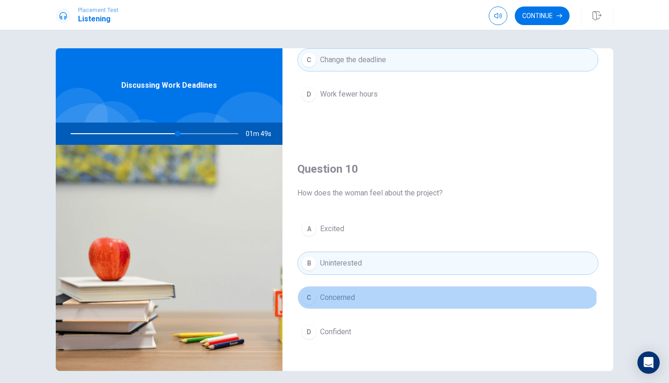
click at [342, 295] on span "Concerned" at bounding box center [337, 297] width 35 height 11
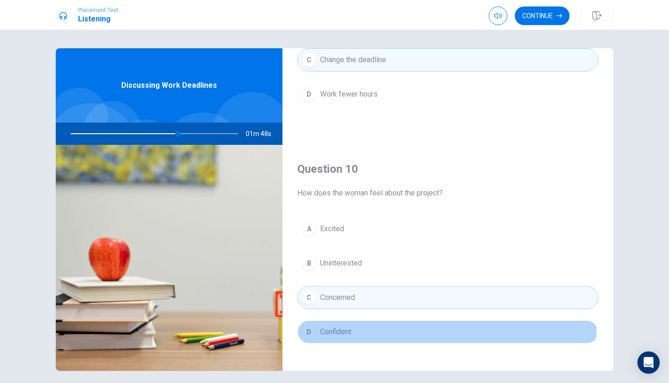
click at [337, 326] on button "D Confident" at bounding box center [447, 332] width 301 height 23
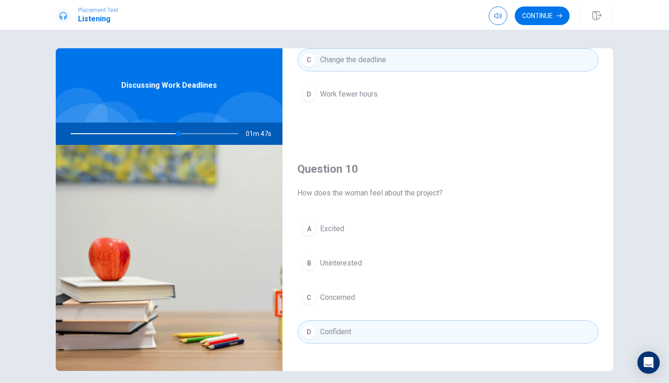
click at [339, 305] on button "C Concerned" at bounding box center [447, 297] width 301 height 23
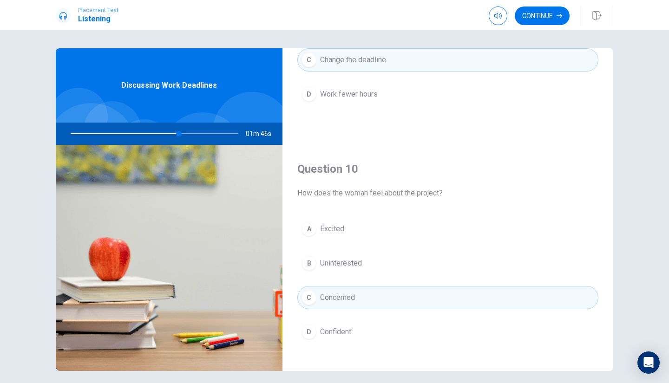
click at [345, 273] on button "B Uninterested" at bounding box center [447, 263] width 301 height 23
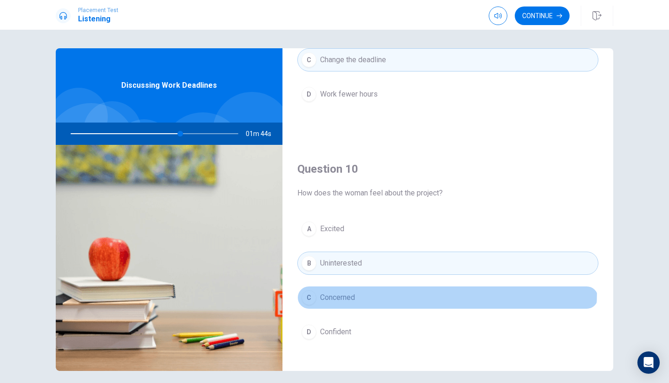
click at [351, 291] on button "C Concerned" at bounding box center [447, 297] width 301 height 23
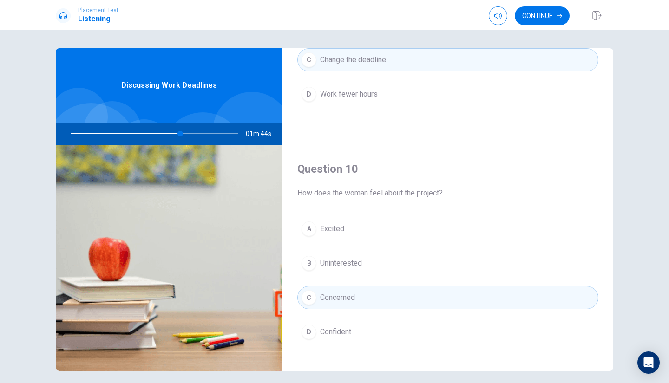
click at [341, 315] on div "A Excited B Uninterested C Concerned D Confident" at bounding box center [447, 289] width 301 height 145
click at [342, 319] on div "A Excited B Uninterested C Concerned D Confident" at bounding box center [447, 289] width 301 height 145
click at [342, 324] on button "D Confident" at bounding box center [447, 332] width 301 height 23
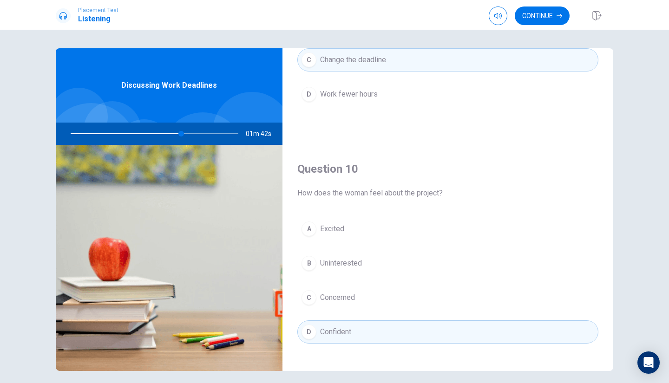
click at [344, 308] on button "C Concerned" at bounding box center [447, 297] width 301 height 23
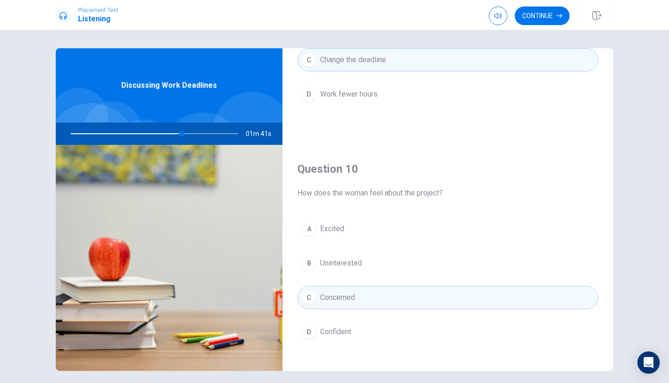
click at [352, 271] on button "B Uninterested" at bounding box center [447, 263] width 301 height 23
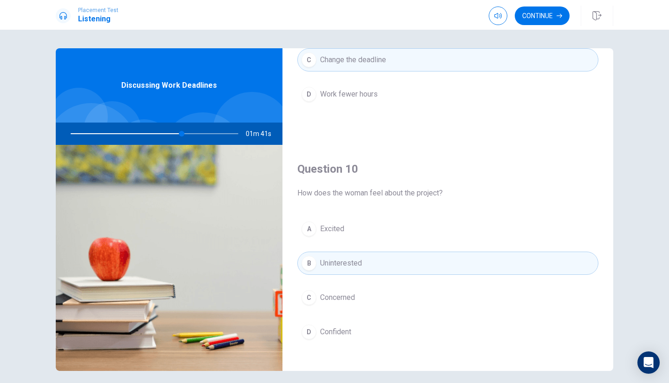
click at [351, 296] on span "Concerned" at bounding box center [337, 297] width 35 height 11
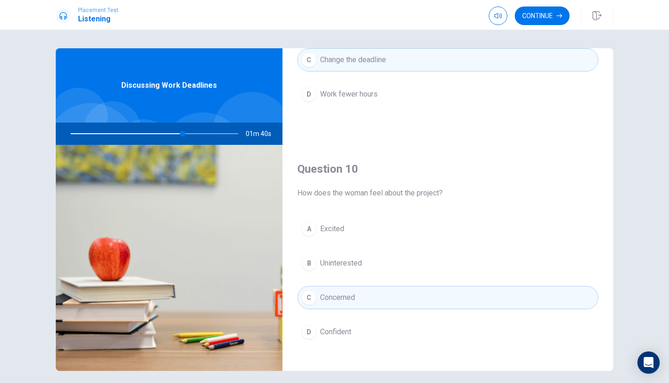
click at [349, 321] on button "D Confident" at bounding box center [447, 332] width 301 height 23
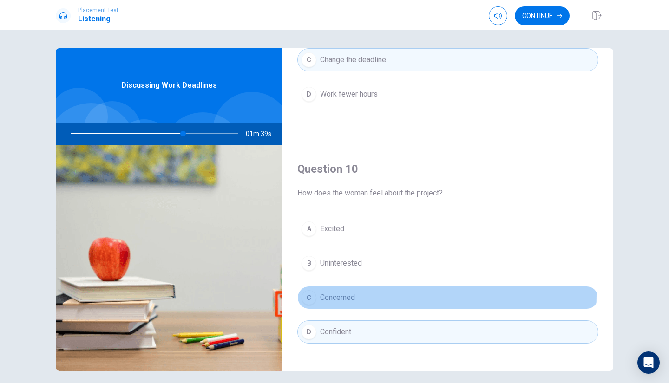
click at [348, 295] on span "Concerned" at bounding box center [337, 297] width 35 height 11
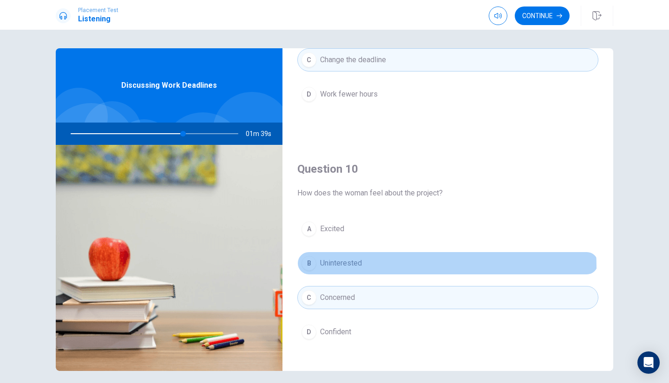
click at [349, 268] on span "Uninterested" at bounding box center [341, 263] width 42 height 11
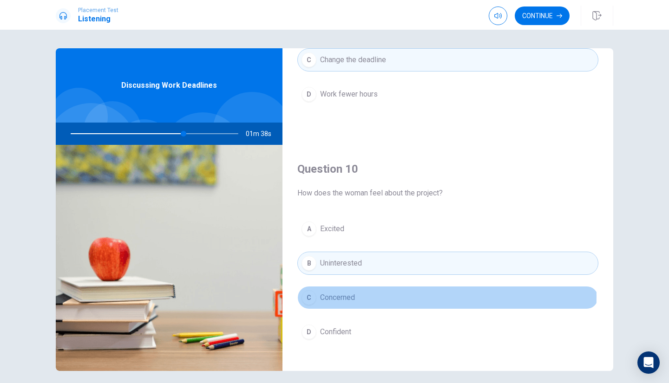
click at [349, 297] on span "Concerned" at bounding box center [337, 297] width 35 height 11
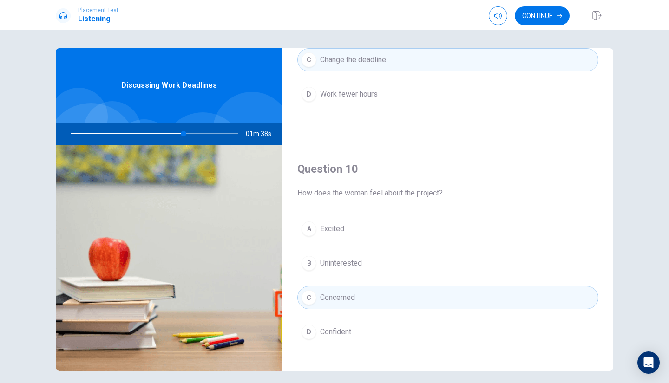
click at [348, 329] on span "Confident" at bounding box center [335, 332] width 31 height 11
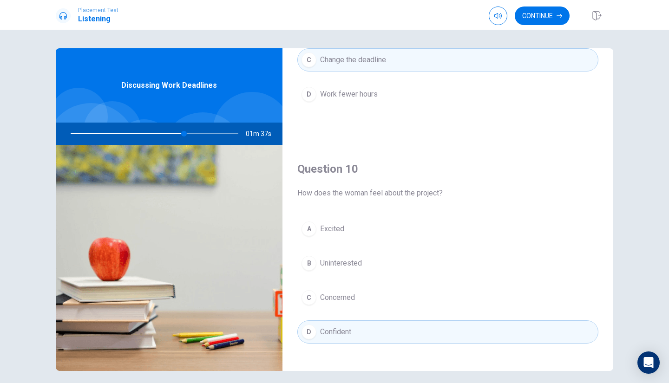
click at [348, 298] on span "Concerned" at bounding box center [337, 297] width 35 height 11
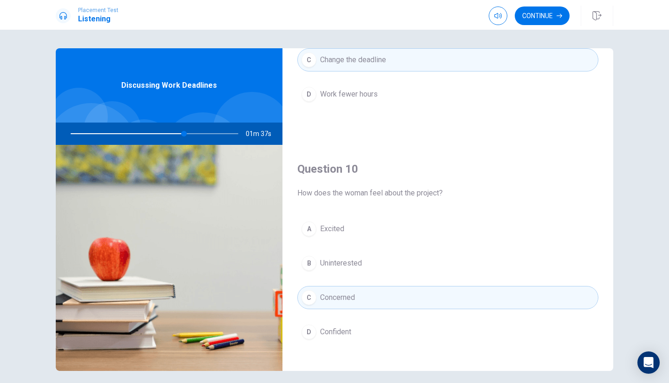
click at [348, 322] on button "D Confident" at bounding box center [447, 332] width 301 height 23
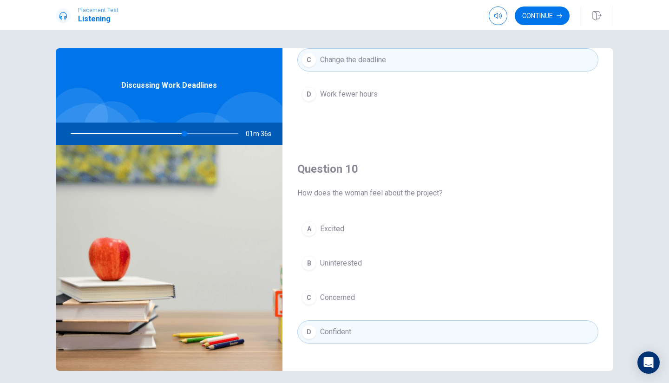
click at [349, 306] on button "C Concerned" at bounding box center [447, 297] width 301 height 23
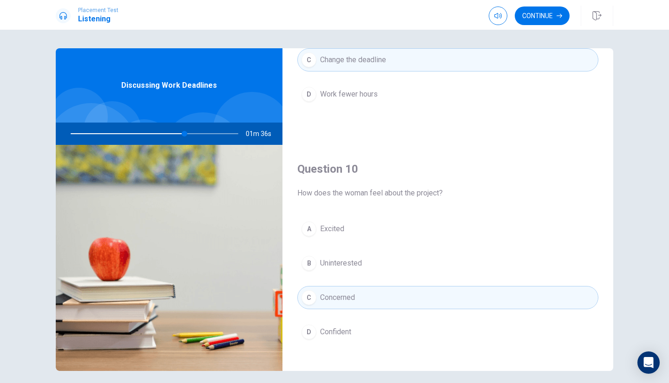
click at [349, 287] on button "C Concerned" at bounding box center [447, 297] width 301 height 23
click at [352, 261] on span "Uninterested" at bounding box center [341, 263] width 42 height 11
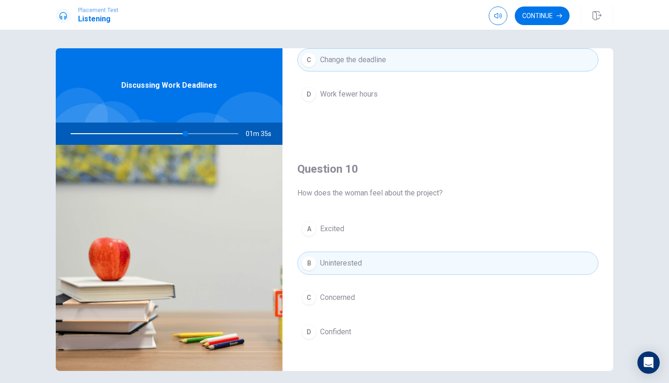
click at [348, 284] on div "A Excited B Uninterested C Concerned D Confident" at bounding box center [447, 289] width 301 height 145
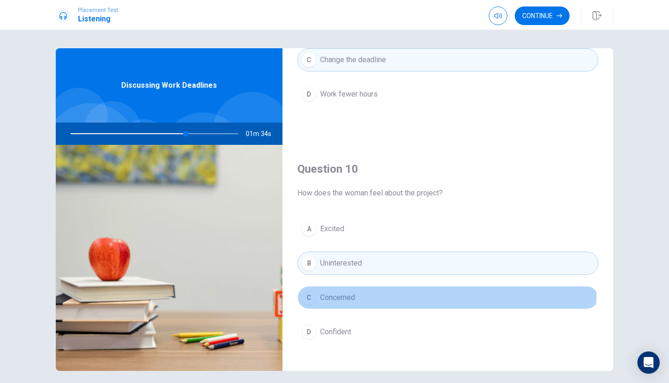
click at [348, 293] on span "Concerned" at bounding box center [337, 297] width 35 height 11
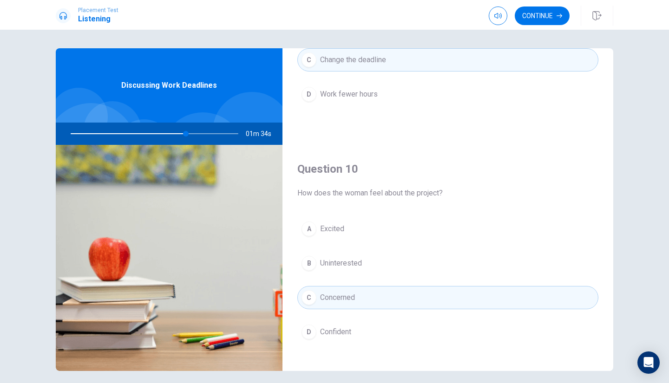
click at [347, 316] on div "A Excited B Uninterested C Concerned D Confident" at bounding box center [447, 289] width 301 height 145
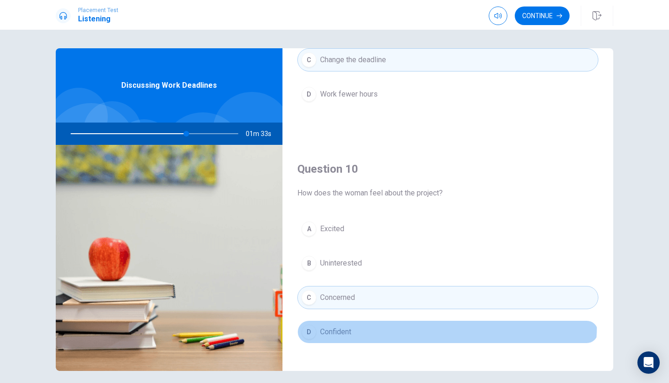
click at [349, 323] on button "D Confident" at bounding box center [447, 332] width 301 height 23
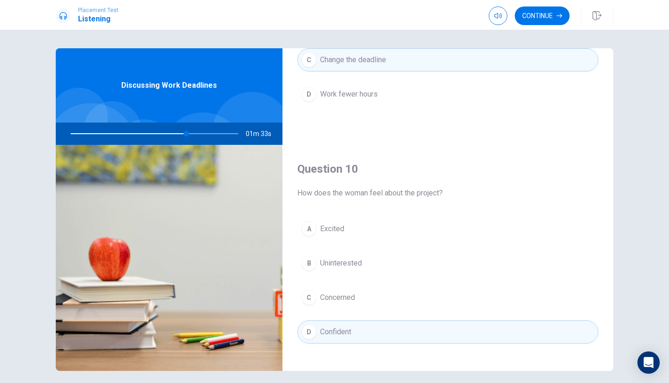
click at [349, 311] on div "A Excited B Uninterested C Concerned D Confident" at bounding box center [447, 289] width 301 height 145
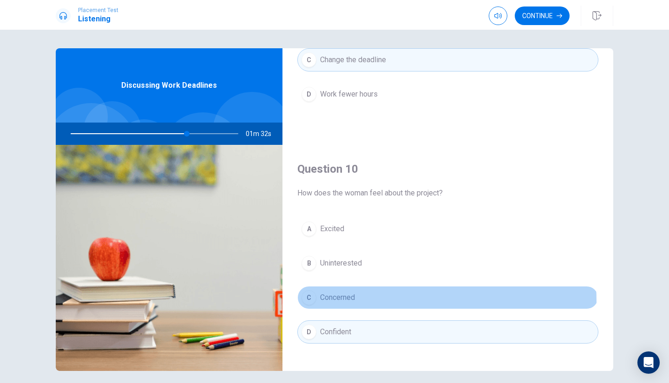
click at [350, 302] on span "Concerned" at bounding box center [337, 297] width 35 height 11
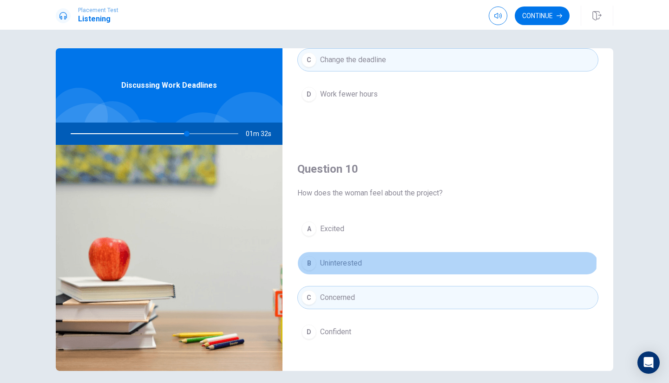
click at [355, 261] on span "Uninterested" at bounding box center [341, 263] width 42 height 11
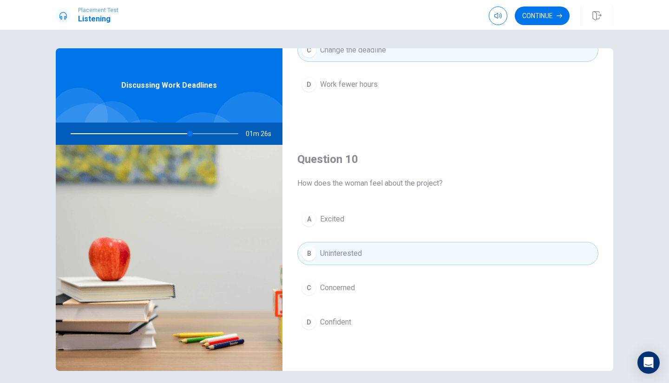
scroll to position [867, 0]
click at [361, 235] on div "A Excited B Uninterested C Concerned D Confident" at bounding box center [447, 280] width 301 height 145
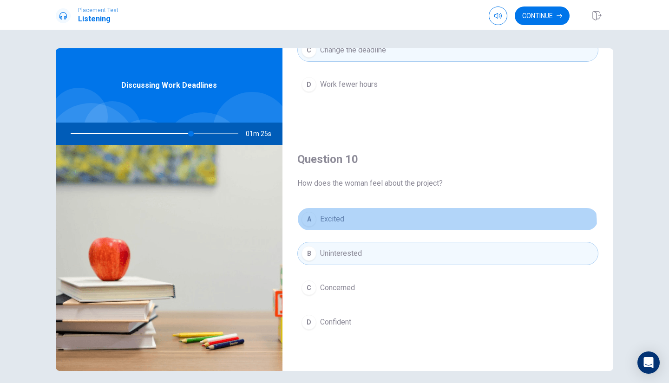
click at [360, 230] on button "A Excited" at bounding box center [447, 219] width 301 height 23
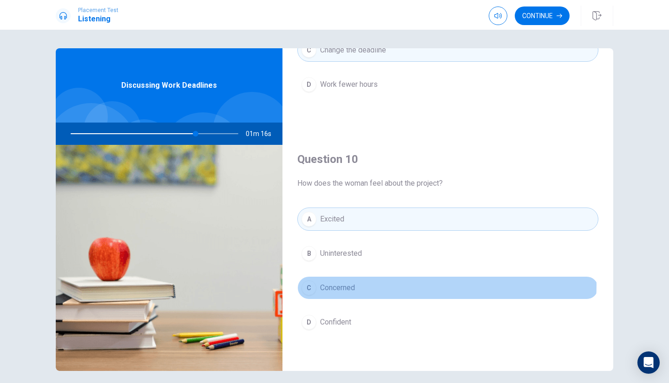
click at [356, 285] on button "C Concerned" at bounding box center [447, 287] width 301 height 23
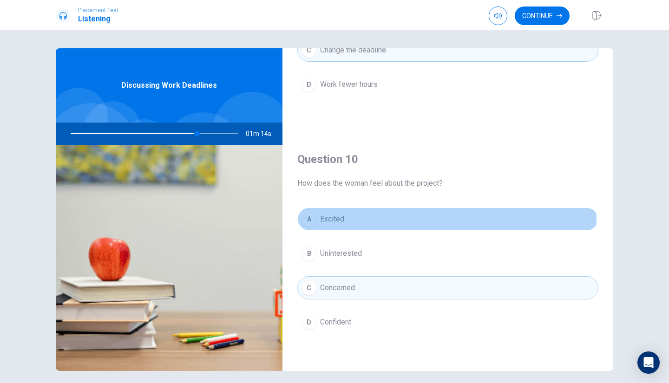
click at [401, 222] on button "A Excited" at bounding box center [447, 219] width 301 height 23
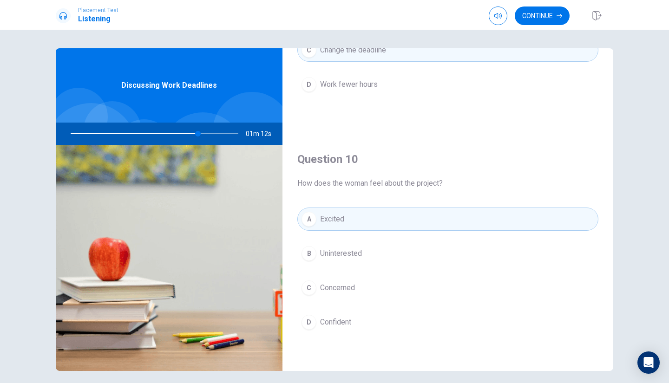
click at [354, 322] on button "D Confident" at bounding box center [447, 322] width 301 height 23
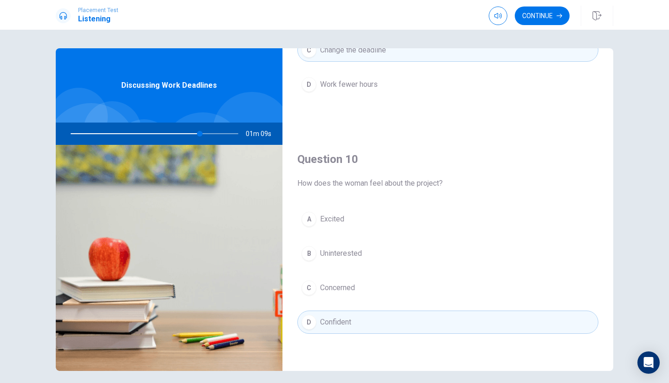
click at [361, 291] on button "C Concerned" at bounding box center [447, 287] width 301 height 23
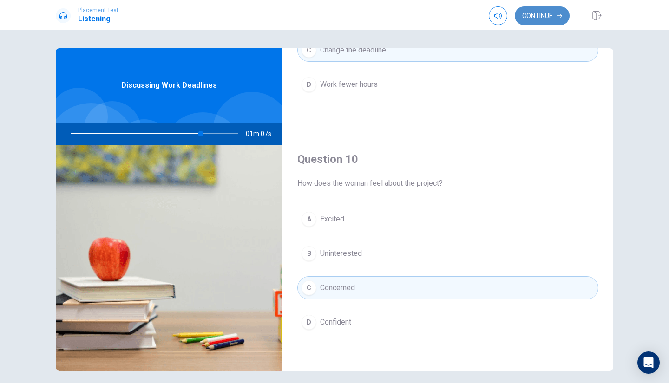
click at [531, 20] on button "Continue" at bounding box center [542, 16] width 55 height 19
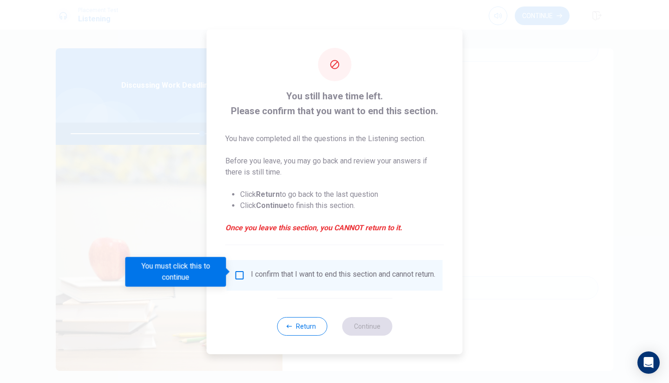
click at [251, 271] on div "I confirm that I want to end this section and cannot return." at bounding box center [343, 275] width 184 height 11
click at [241, 272] on input "You must click this to continue" at bounding box center [239, 275] width 11 height 11
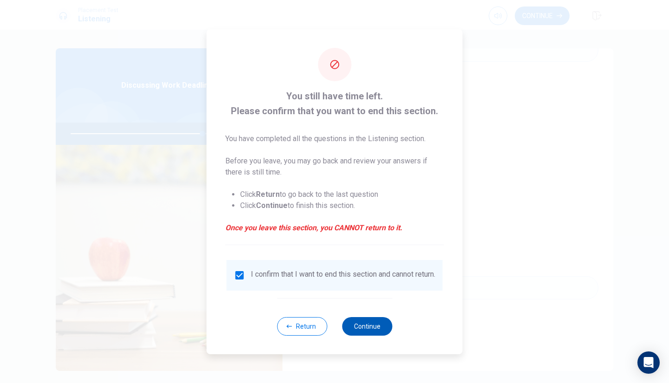
click at [358, 334] on button "Continue" at bounding box center [367, 326] width 50 height 19
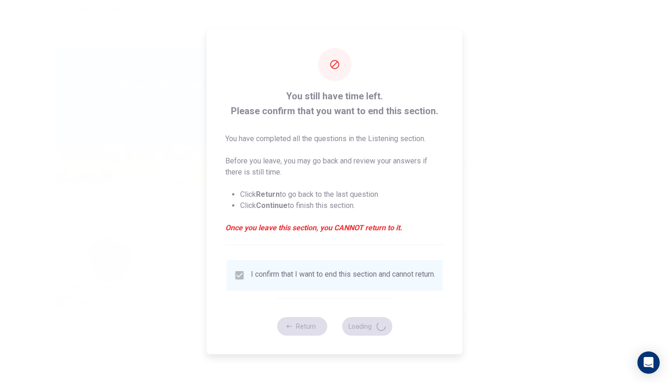
type input "80"
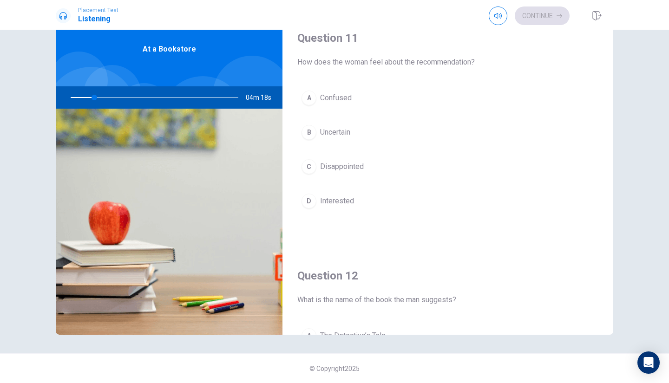
scroll to position [0, 0]
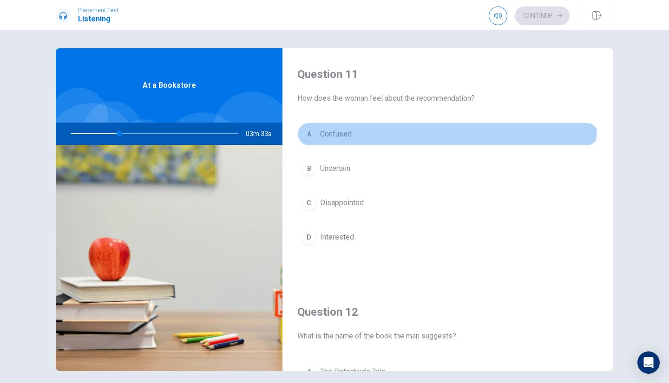
click at [345, 123] on button "A Confused" at bounding box center [447, 134] width 301 height 23
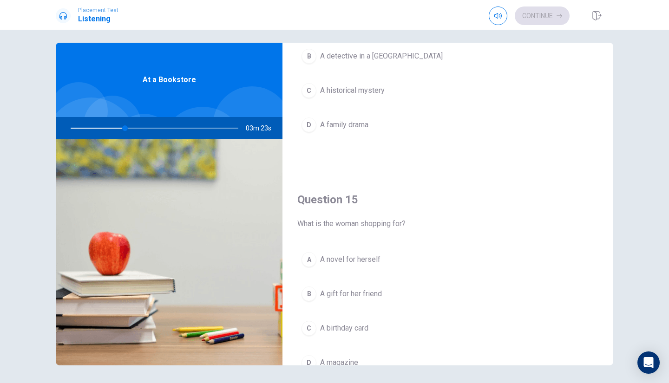
scroll to position [827, 0]
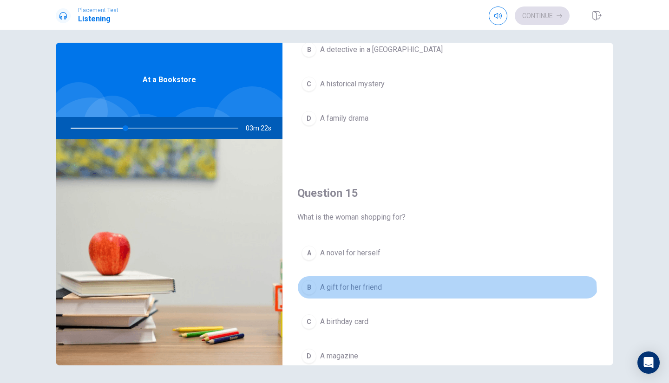
click at [361, 298] on button "B A gift for her friend" at bounding box center [447, 287] width 301 height 23
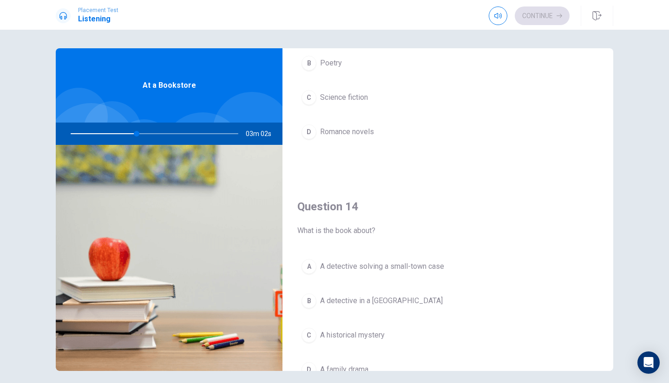
scroll to position [601, 0]
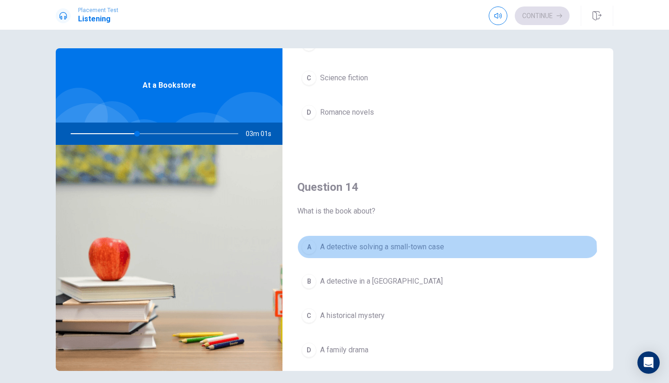
click at [395, 255] on button "A A detective solving a small-town case" at bounding box center [447, 247] width 301 height 23
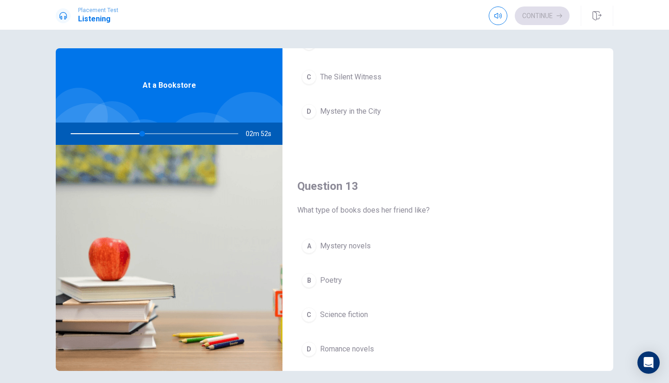
scroll to position [364, 0]
click at [379, 246] on button "A Mystery novels" at bounding box center [447, 245] width 301 height 23
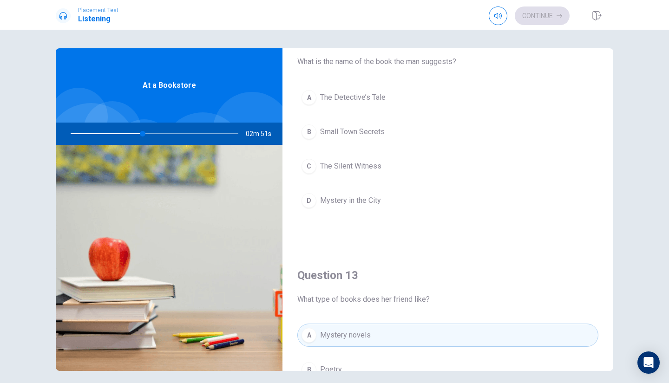
scroll to position [274, 0]
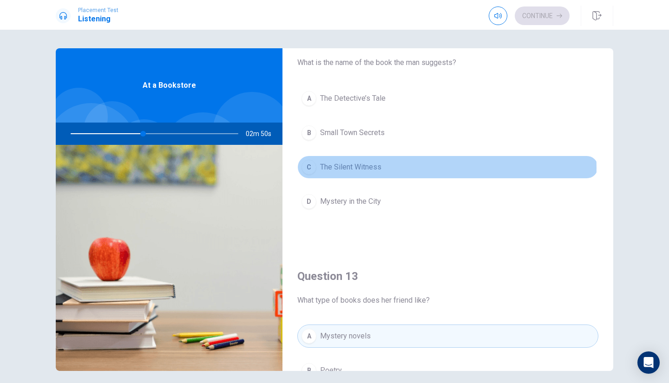
click at [372, 168] on span "The Silent Witness" at bounding box center [350, 167] width 61 height 11
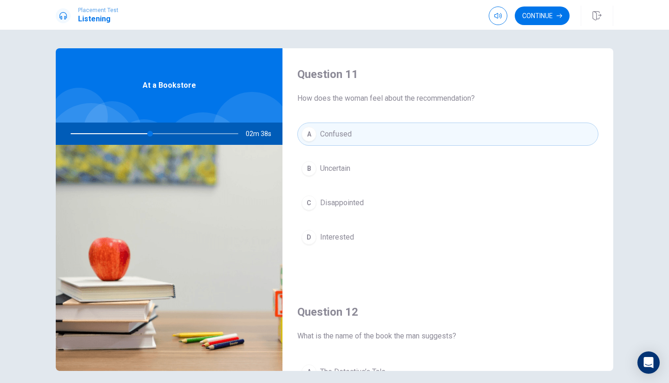
scroll to position [0, 0]
click at [343, 241] on span "Interested" at bounding box center [337, 237] width 34 height 11
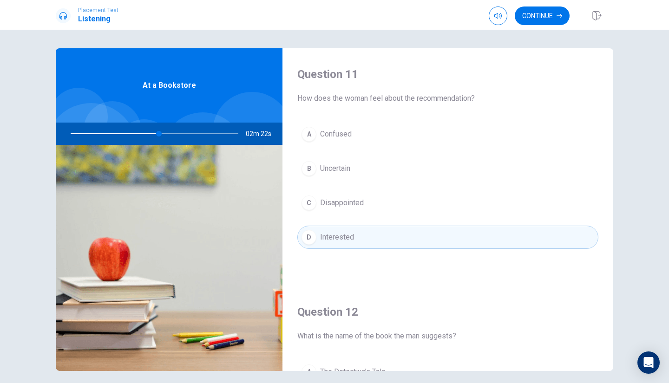
click at [367, 138] on button "A Confused" at bounding box center [447, 134] width 301 height 23
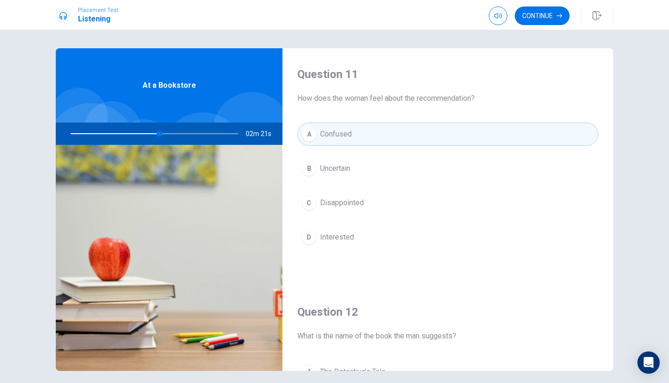
click at [361, 157] on div "A Confused B Uncertain C Disappointed D Interested" at bounding box center [447, 195] width 301 height 145
click at [361, 170] on button "B Uncertain" at bounding box center [447, 168] width 301 height 23
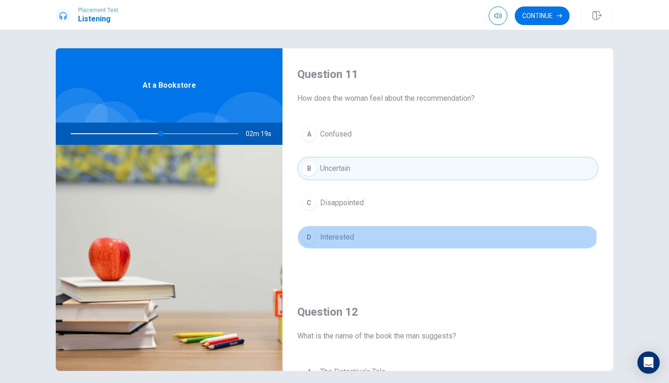
click at [352, 232] on span "Interested" at bounding box center [337, 237] width 34 height 11
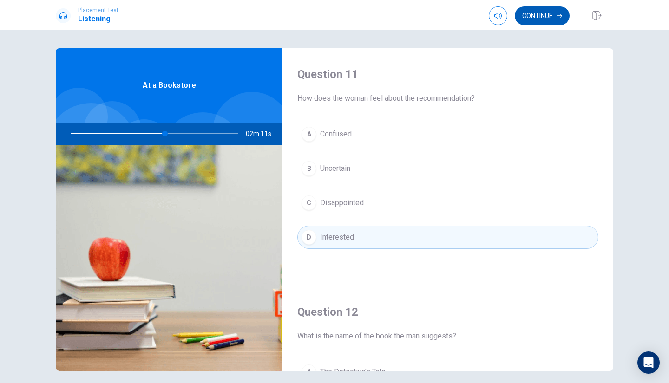
click at [538, 20] on button "Continue" at bounding box center [542, 16] width 55 height 19
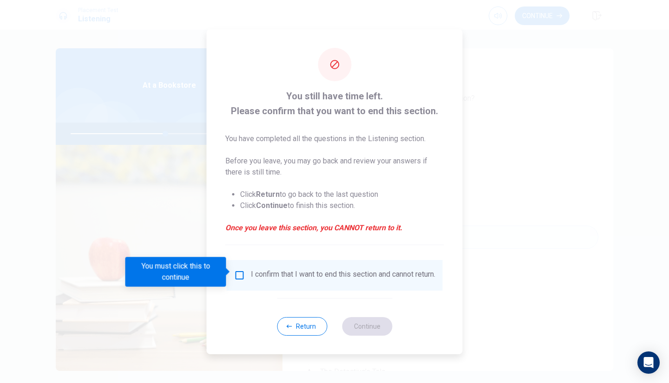
click at [251, 277] on div "I confirm that I want to end this section and cannot return." at bounding box center [343, 275] width 184 height 11
click at [237, 275] on input "You must click this to continue" at bounding box center [239, 275] width 11 height 11
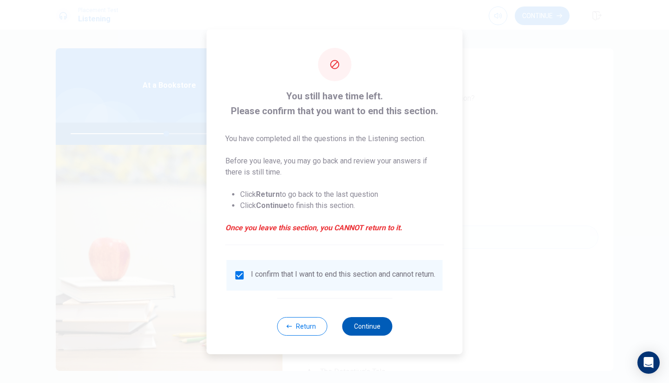
click at [373, 328] on button "Continue" at bounding box center [367, 326] width 50 height 19
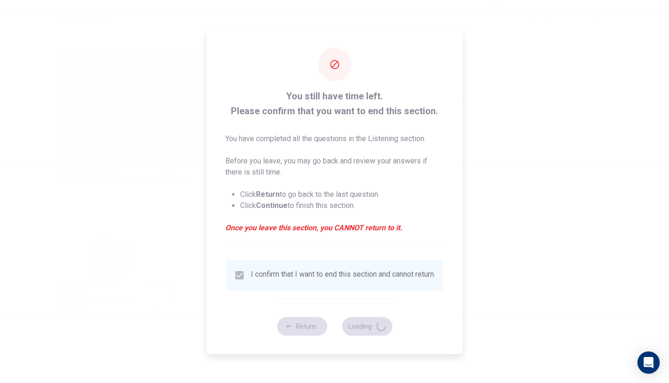
type input "58"
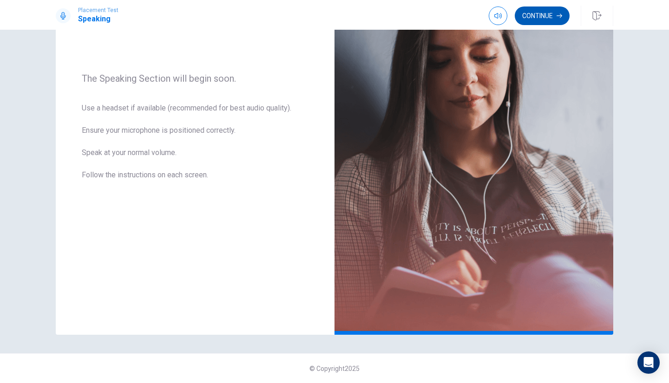
click at [540, 17] on button "Continue" at bounding box center [542, 16] width 55 height 19
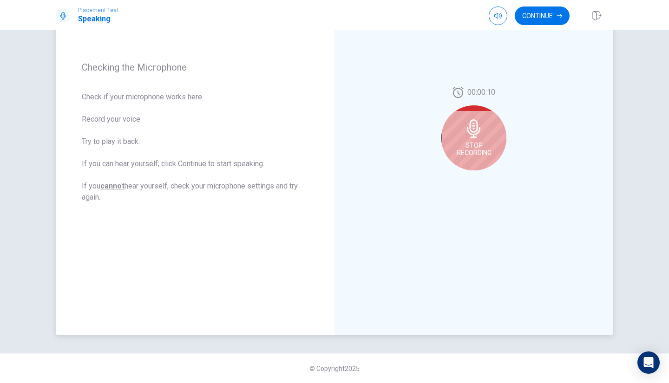
click at [470, 151] on span "Stop Recording" at bounding box center [474, 149] width 35 height 15
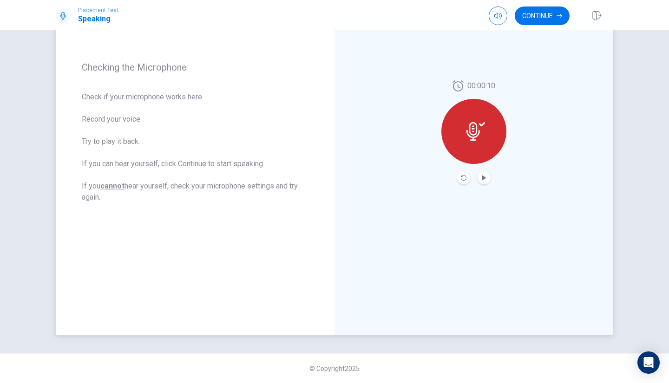
click at [484, 175] on button "Play Audio" at bounding box center [484, 177] width 13 height 13
click at [544, 13] on button "Continue" at bounding box center [542, 16] width 55 height 19
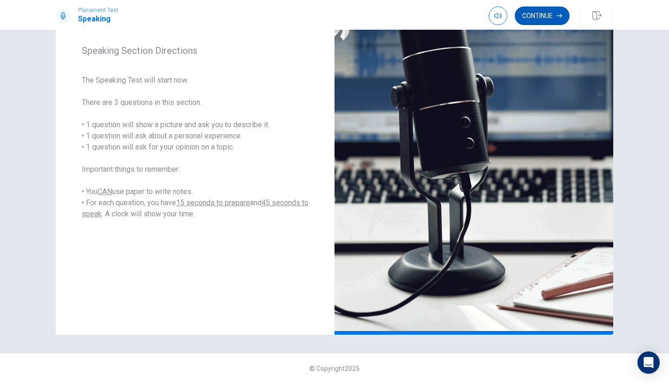
click at [538, 23] on button "Continue" at bounding box center [542, 16] width 55 height 19
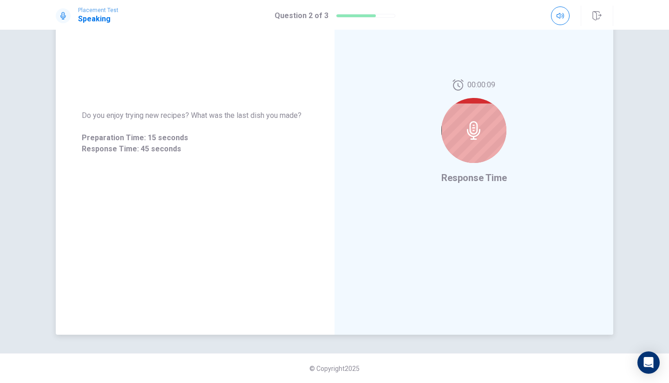
click at [481, 153] on div at bounding box center [473, 130] width 65 height 65
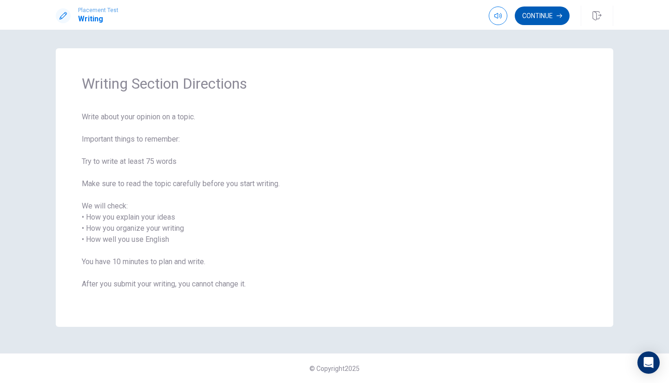
click at [546, 19] on button "Continue" at bounding box center [542, 16] width 55 height 19
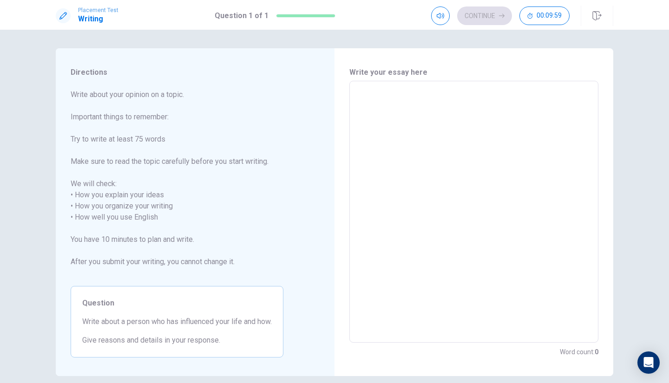
click at [421, 91] on textarea at bounding box center [474, 212] width 236 height 247
type textarea "C"
type textarea "x"
type textarea "Ca"
type textarea "x"
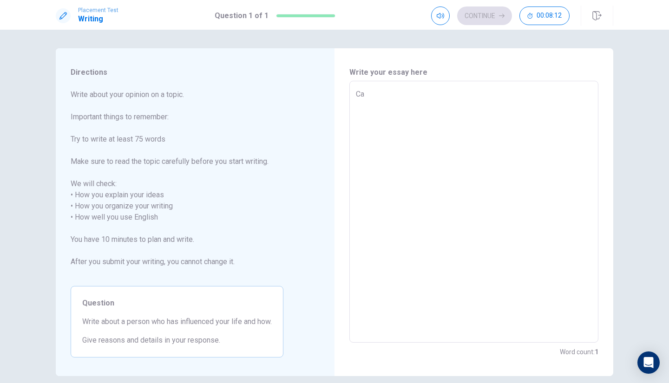
type textarea "Cal"
type textarea "x"
type textarea "Calv"
type textarea "x"
type textarea "Calvi"
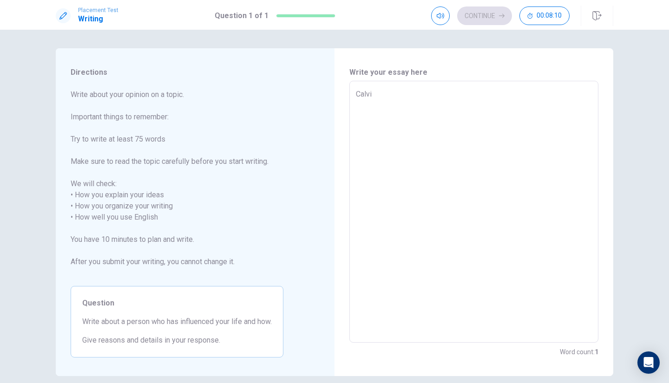
type textarea "x"
type textarea "[PERSON_NAME]"
type textarea "x"
type textarea "Calvi"
type textarea "x"
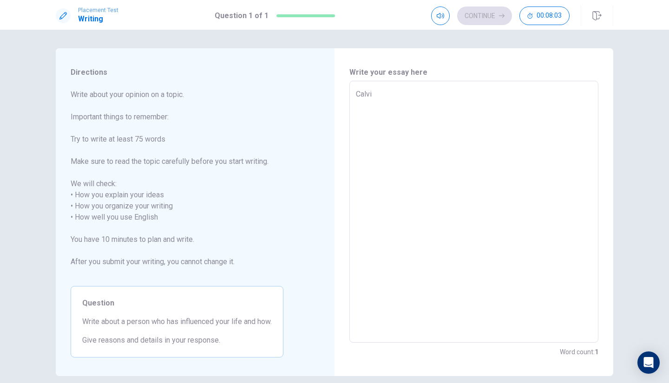
type textarea "Calv"
type textarea "x"
type textarea "Cal"
type textarea "x"
type textarea "Ca"
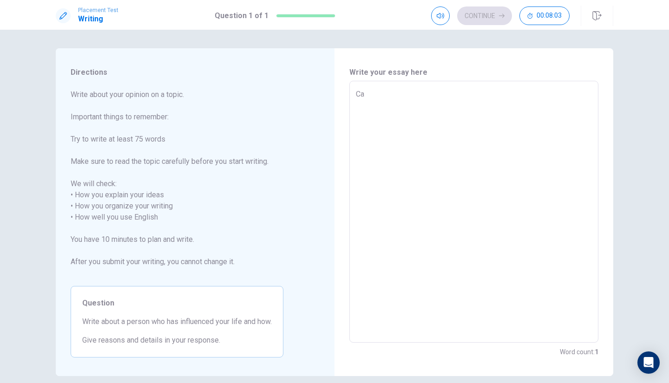
type textarea "x"
type textarea "C"
type textarea "x"
type textarea "A"
type textarea "x"
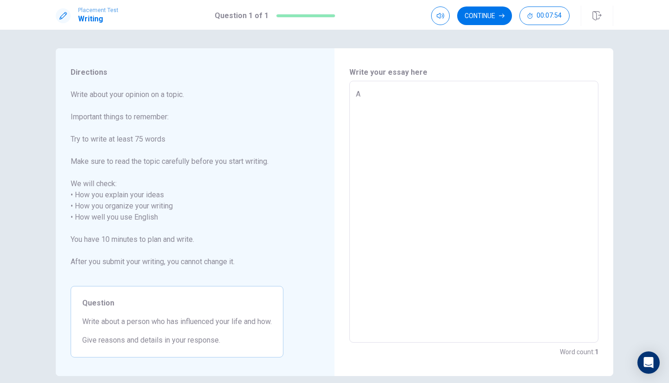
type textarea "A"
type textarea "x"
type textarea "A p"
type textarea "x"
type textarea "A pe"
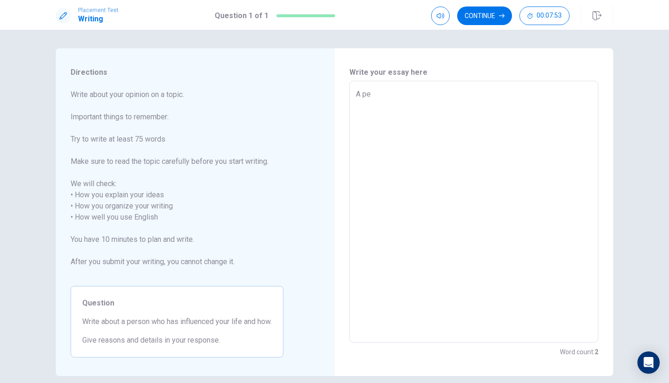
type textarea "x"
type textarea "A per"
type textarea "x"
type textarea "A pers"
type textarea "x"
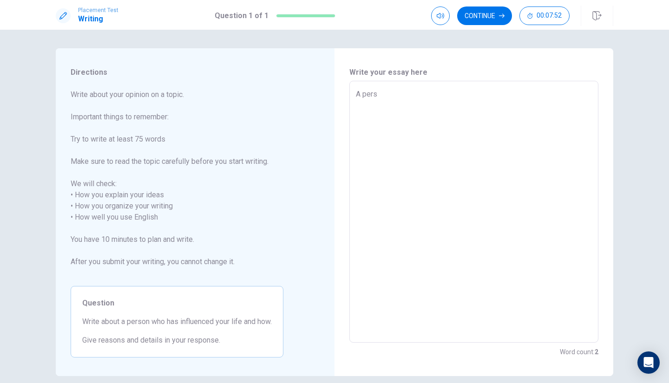
type textarea "A perso"
type textarea "x"
type textarea "A person"
type textarea "x"
type textarea "A person"
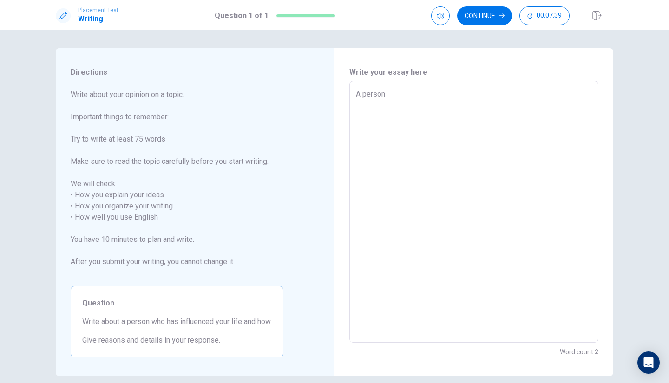
type textarea "x"
type textarea "A person w"
type textarea "x"
type textarea "A person wh"
type textarea "x"
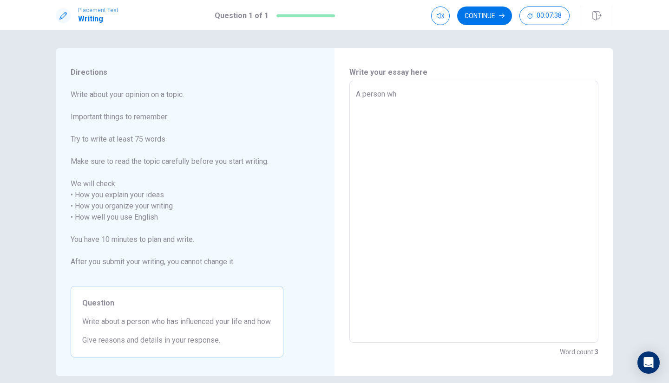
type textarea "A person wha"
type textarea "x"
type textarea "A person wha"
type textarea "x"
type textarea "A person wha h"
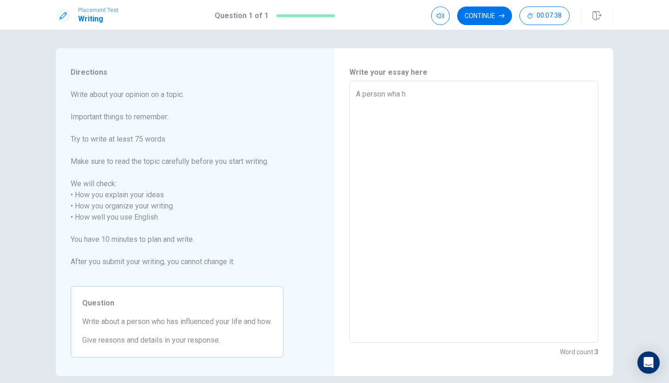
type textarea "x"
type textarea "A person wha ha"
type textarea "x"
type textarea "A person wha has"
type textarea "x"
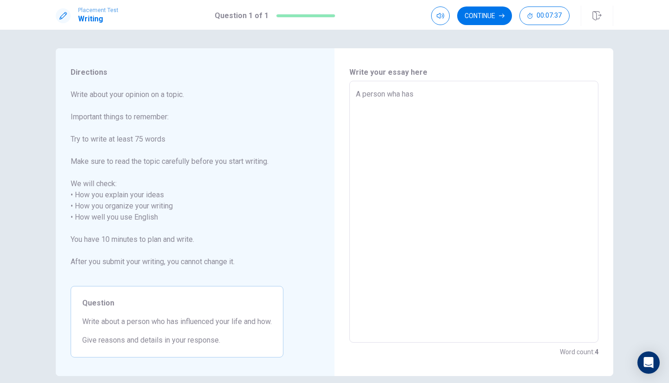
type textarea "A person wha hasa"
type textarea "x"
type textarea "A person wha hasa"
type textarea "x"
type textarea "A person wha hasa"
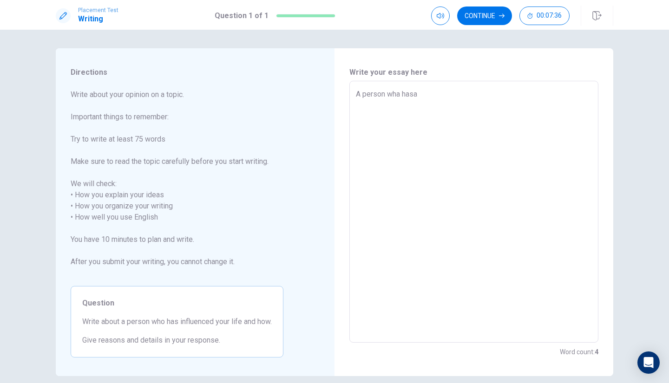
type textarea "x"
type textarea "A person wha has"
type textarea "x"
type textarea "A person wha has"
type textarea "x"
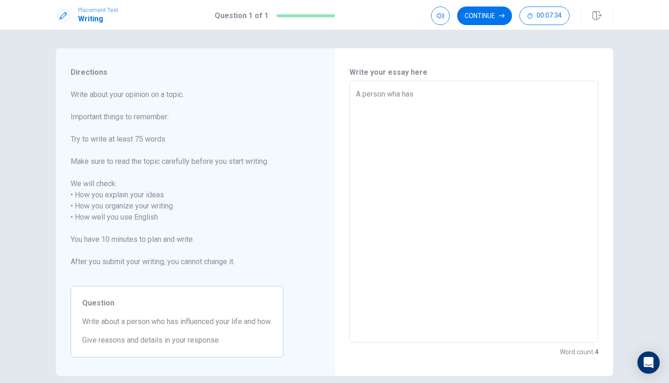
type textarea "A person wha has i"
type textarea "x"
type textarea "A person wha has in"
type textarea "x"
type textarea "A person wha has inf"
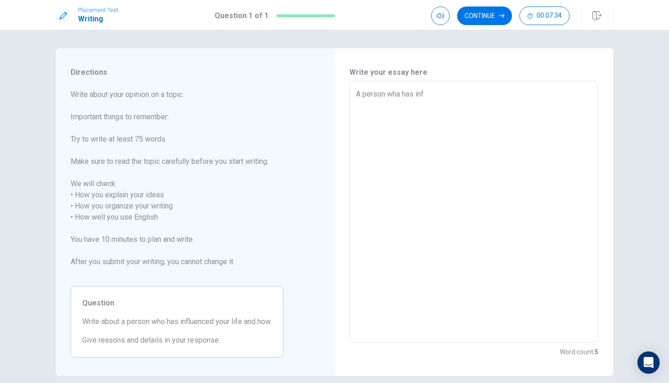
type textarea "x"
type textarea "A person wha has infu"
type textarea "x"
type textarea "A person wha has inful"
type textarea "x"
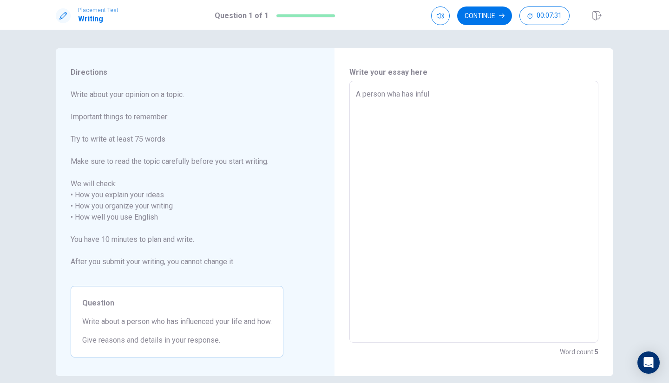
type textarea "A person wha has infu"
type textarea "x"
type textarea "A person wha has inf"
type textarea "x"
type textarea "A person wha has inf;"
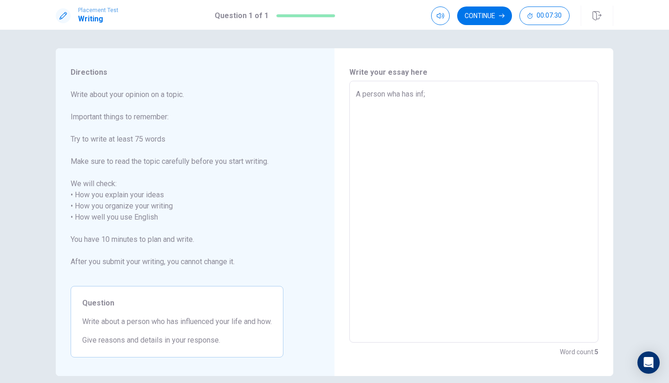
type textarea "x"
type textarea "A person wha has inf"
type textarea "x"
type textarea "A person wha has infl"
type textarea "x"
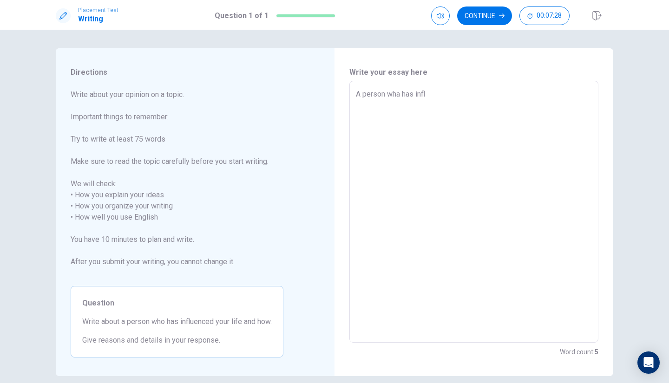
type textarea "A person wha has influ"
type textarea "x"
type textarea "A person wha has influe"
type textarea "x"
type textarea "A person wha has influen"
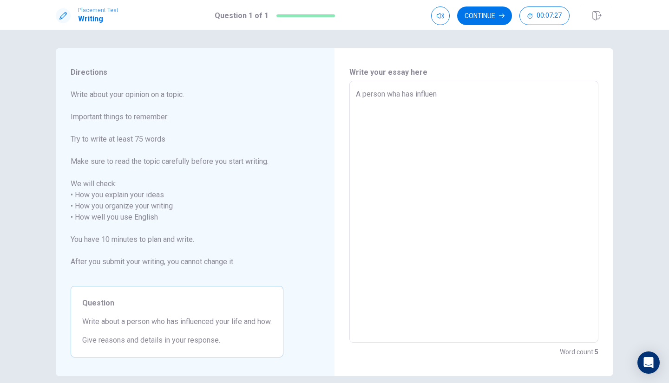
type textarea "x"
type textarea "A person wha has influenc"
type textarea "x"
type textarea "A person wha has influence"
type textarea "x"
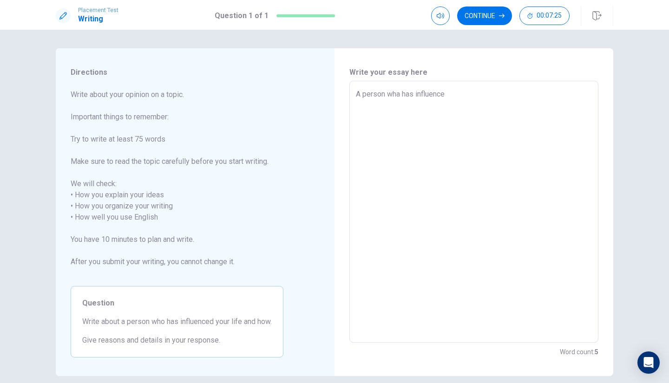
type textarea "A person wha has influenced"
type textarea "x"
type textarea "A person wha has influenced"
type textarea "x"
type textarea "A person wha has influenced y"
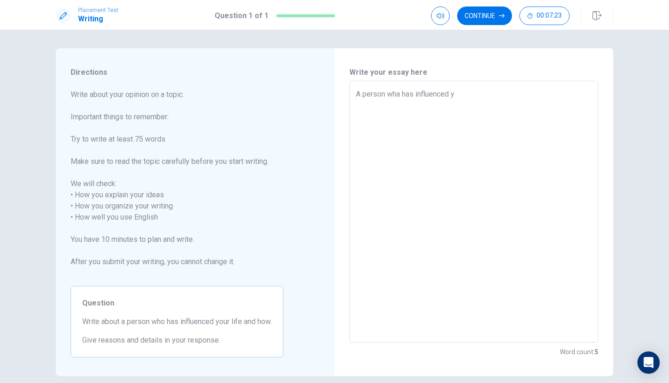
type textarea "x"
type textarea "A person wha has influenced yo"
type textarea "x"
type textarea "A person wha has influenced you"
type textarea "x"
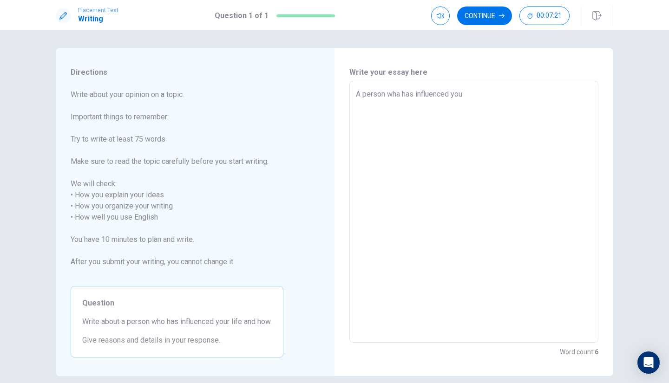
type textarea "A person wha has influenced yo"
type textarea "x"
type textarea "A person wha has influenced y"
type textarea "x"
type textarea "A person wha has influenced"
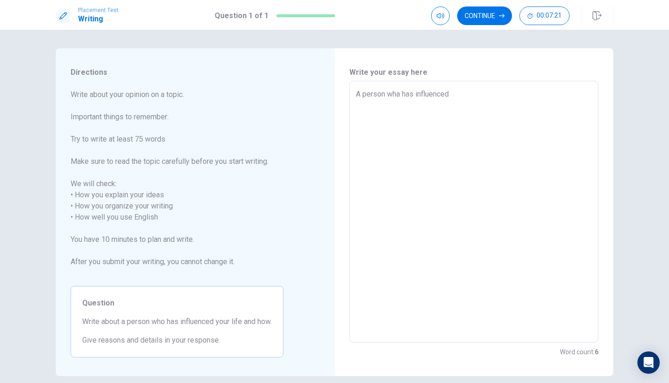
type textarea "x"
type textarea "A person wha has influenced m"
type textarea "x"
type textarea "A person wha has influenced my"
type textarea "x"
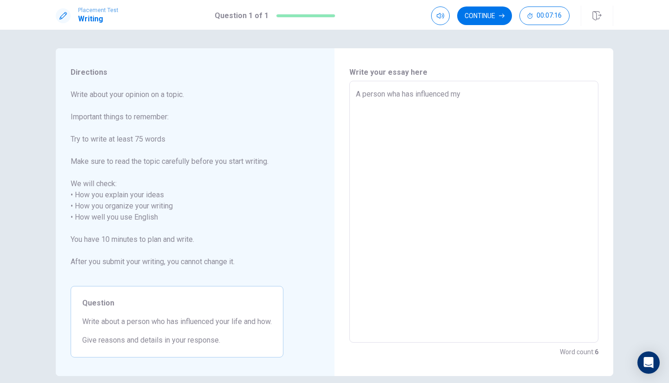
type textarea "A person wha has influenced m"
type textarea "x"
type textarea "A person wha has influenced mi"
type textarea "x"
type textarea "A person wha has influenced min"
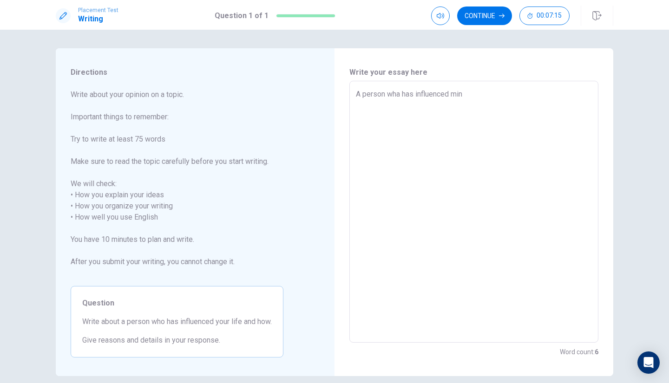
type textarea "x"
type textarea "A person wha has influenced mine"
type textarea "x"
type textarea "A person wha has influenced mine"
type textarea "x"
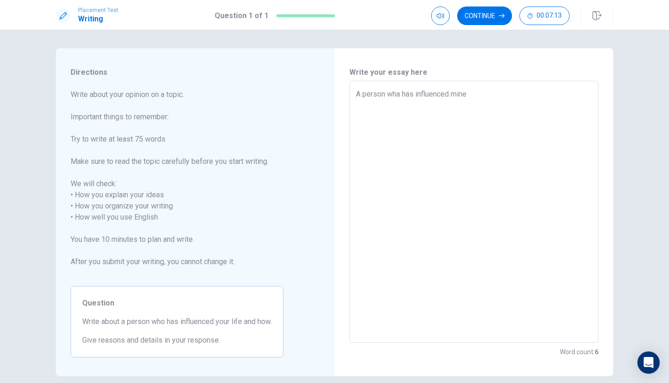
type textarea "A person wha has influenced mine l"
type textarea "x"
type textarea "A person wha has influenced mine li"
type textarea "x"
type textarea "A person wha has influenced mine lif"
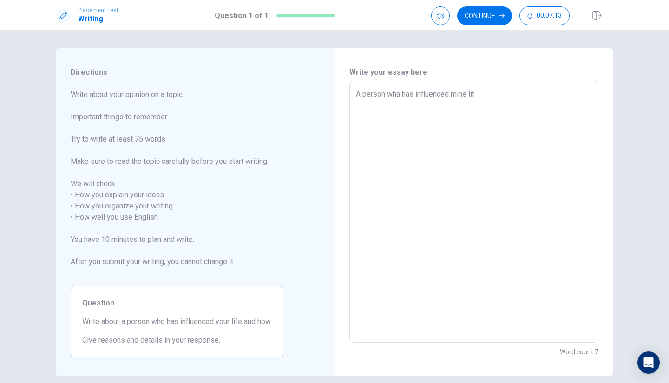
type textarea "x"
type textarea "A person wha has influenced mine life"
type textarea "x"
type textarea "A person wha has influenced mine life"
type textarea "x"
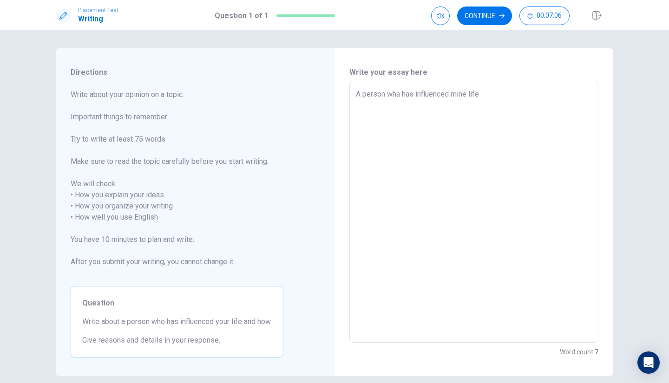
type textarea "A person wha has influenced mine life ,"
type textarea "x"
type textarea "A person wha has influenced mine life ,T"
type textarea "x"
type textarea "A person wha has influenced mine life ,Th"
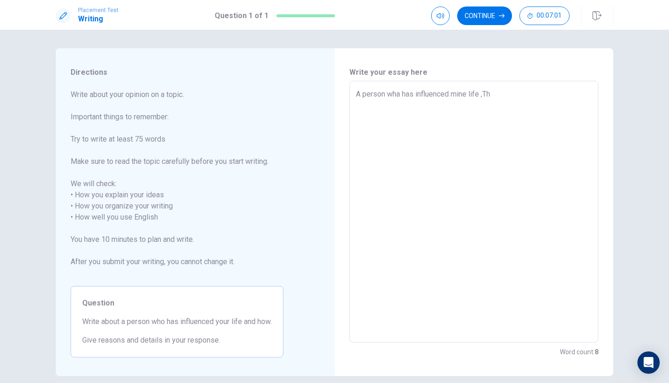
type textarea "x"
type textarea "A person wha has influenced mine life ,T"
type textarea "x"
type textarea "A person wha has influenced mine life ,"
type textarea "x"
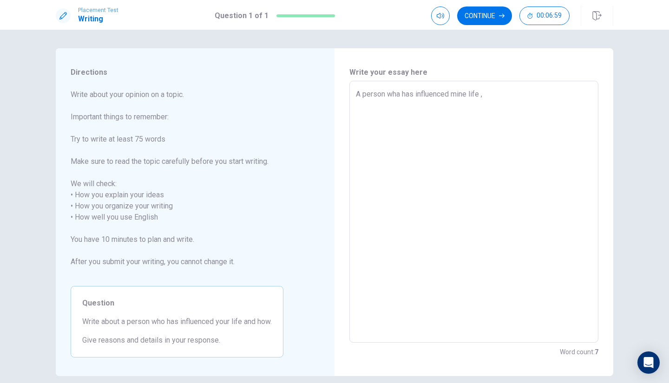
type textarea "A person wha has influenced mine life ,T"
type textarea "x"
type textarea "A person wha has influenced mine life ,Th"
type textarea "x"
type textarea "A person wha has influenced mine life ,Thr"
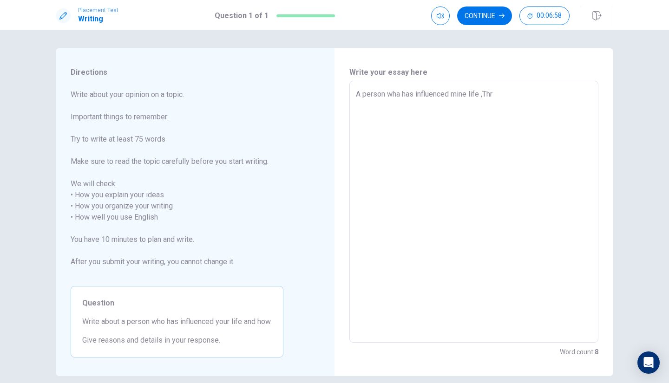
type textarea "x"
type textarea "A person wha has influenced mine life ,Thr"
type textarea "x"
type textarea "A person wha has influenced mine life ,Thr p"
type textarea "x"
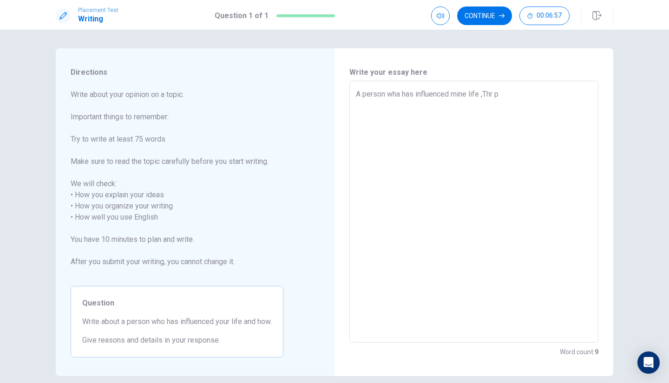
type textarea "A person wha has influenced mine life ,Thr pe"
type textarea "x"
type textarea "A person wha has influenced mine life ,Thr per"
type textarea "x"
type textarea "A person wha has influenced mine life ,Thr pers"
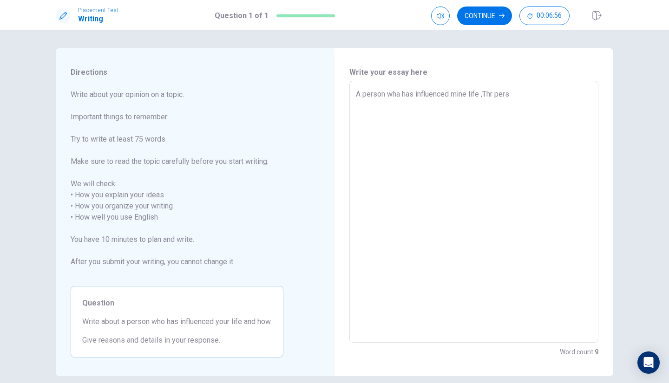
type textarea "x"
type textarea "A person wha has influenced mine life ,Thr perso"
type textarea "x"
type textarea "A person wha has influenced mine life ,Thr person"
type textarea "x"
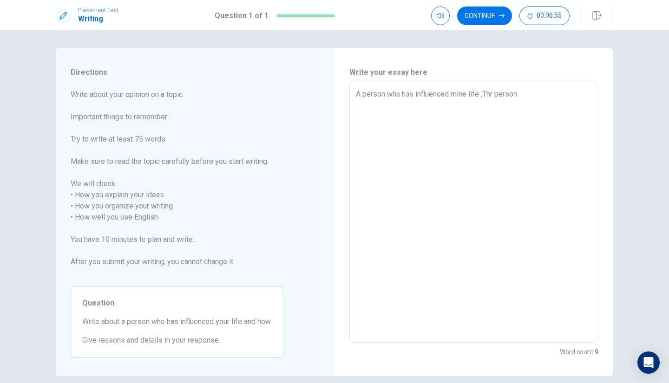
type textarea "A person wha has influenced mine life ,Thr person"
type textarea "x"
type textarea "A person wha has influenced mine life ,Thr person i"
type textarea "x"
type textarea "A person wha has influenced mine life ,Thr person is"
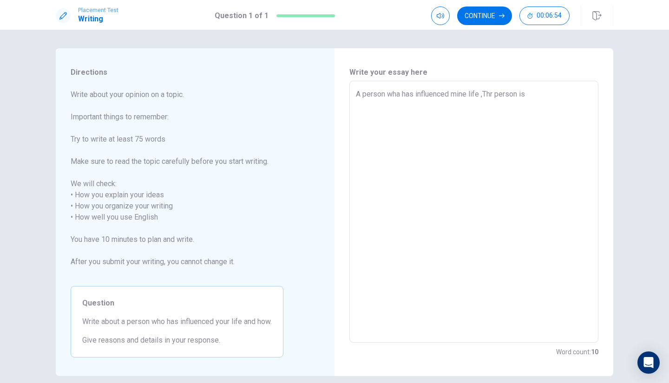
type textarea "x"
type textarea "A person wha has influenced mine life ,Thr person is"
type textarea "x"
type textarea "A person wha has influenced mine life ,Thr person is C"
type textarea "x"
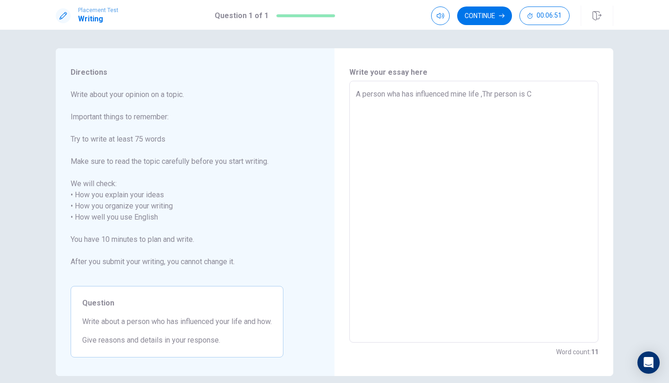
type textarea "A person wha has influenced mine life ,Thr person is Ca"
type textarea "x"
type textarea "A person wha has influenced mine life ,Thr person is [PERSON_NAME]"
type textarea "x"
type textarea "A person wha has influenced mine life ,Thr person is Calv"
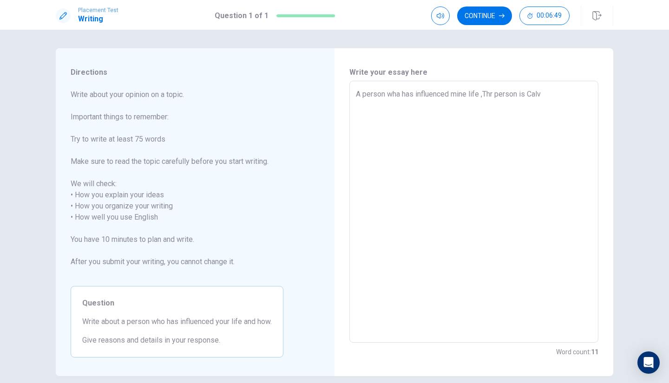
type textarea "x"
type textarea "A person wha has influenced mine life ,Thr person is [PERSON_NAME]"
type textarea "x"
type textarea "A person wha has influenced mine life ,Thr person is [PERSON_NAME]"
type textarea "x"
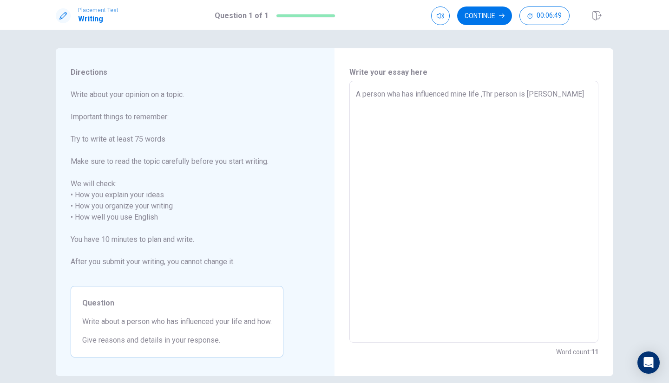
type textarea "A person wha has influenced mine life ,Thr person is [PERSON_NAME]"
type textarea "x"
type textarea "A person wha has influenced mine life ,Thr person is [PERSON_NAME] s"
type textarea "x"
type textarea "A person wha has influenced mine life ,Thr person is [PERSON_NAME]"
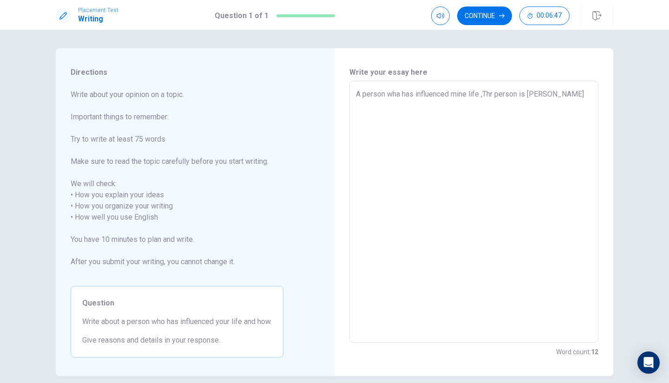
type textarea "x"
type textarea "A person wha has influenced mine life ,Thr person is [PERSON_NAME]"
type textarea "x"
type textarea "A person wha has influenced mine life ,Thr person is [PERSON_NAME]"
type textarea "x"
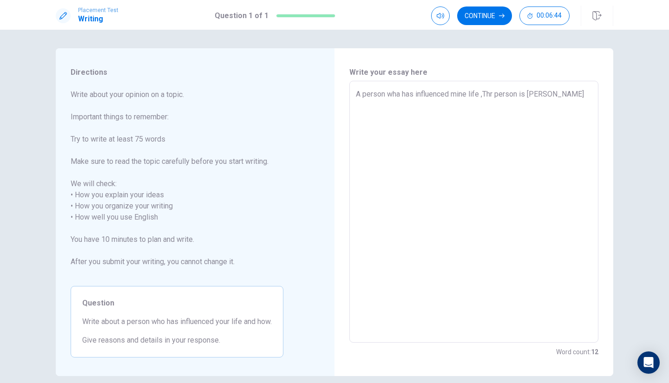
type textarea "A person wha has influenced mine life ,Thr person is [PERSON_NAME]."
type textarea "x"
type textarea "A person wha has influenced mine life ,Thr person is [PERSON_NAME]."
click at [494, 93] on textarea "A person wha has influenced mine life ,Thr person is [PERSON_NAME]." at bounding box center [474, 212] width 236 height 247
click at [397, 119] on textarea "A person wha has influenced mine life ,The person is [PERSON_NAME]." at bounding box center [474, 212] width 236 height 247
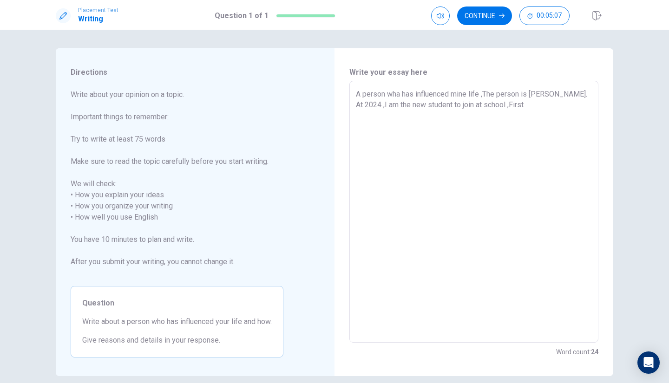
click at [476, 103] on textarea "A person wha has influenced mine life ,The person is [PERSON_NAME]. At 2024 ,I …" at bounding box center [474, 212] width 236 height 247
click at [567, 109] on textarea "A person wha has influenced mine life ,The person is [PERSON_NAME]. At 2024 ,I …" at bounding box center [474, 212] width 236 height 247
click at [519, 105] on textarea "A person wha has influenced mine life ,The person is [PERSON_NAME]. At 2024 ,I …" at bounding box center [474, 212] width 236 height 247
click at [561, 107] on textarea "A person wha has influenced mine life ,The person is [PERSON_NAME]. At 2024 ,I …" at bounding box center [474, 212] width 236 height 247
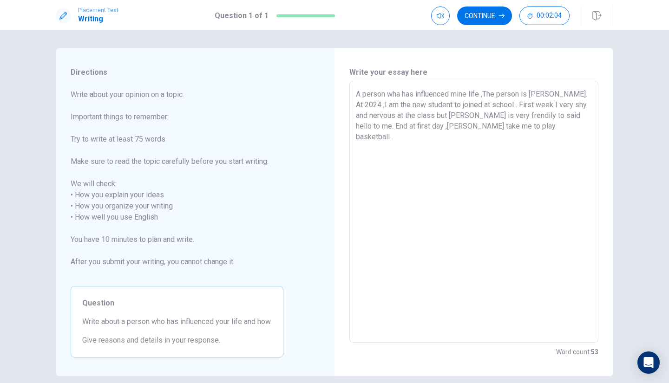
click at [492, 125] on textarea "A person wha has influenced mine life ,The person is [PERSON_NAME]. At 2024 ,I …" at bounding box center [474, 212] width 236 height 247
click at [454, 125] on textarea "A person wha has influenced mine life ,The person is [PERSON_NAME]. At 2024 ,I …" at bounding box center [474, 212] width 236 height 247
click at [458, 125] on textarea "A person wha has influenced mine life ,The person is [PERSON_NAME]. At 2024 ,I …" at bounding box center [474, 212] width 236 height 247
click at [562, 129] on textarea "A person wha has influenced mine life ,The person is [PERSON_NAME]. At 2024 ,I …" at bounding box center [474, 212] width 236 height 247
click at [503, 138] on textarea "A person wha has influenced mine life ,The person is [PERSON_NAME]. At 2024 ,I …" at bounding box center [474, 212] width 236 height 247
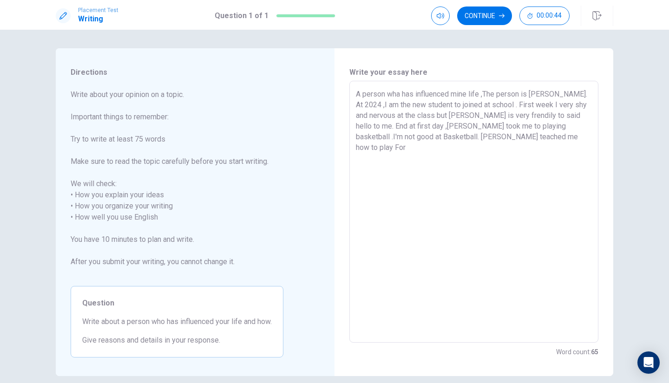
click at [508, 134] on textarea "A person wha has influenced mine life ,The person is [PERSON_NAME]. At 2024 ,I …" at bounding box center [474, 212] width 236 height 247
click at [531, 137] on textarea "A person wha has influenced mine life ,The person is [PERSON_NAME]. At 2024 ,I …" at bounding box center [474, 212] width 236 height 247
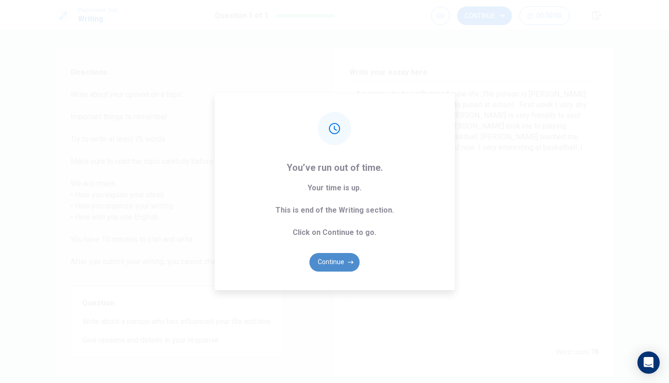
click at [335, 263] on button "Continue" at bounding box center [334, 262] width 50 height 19
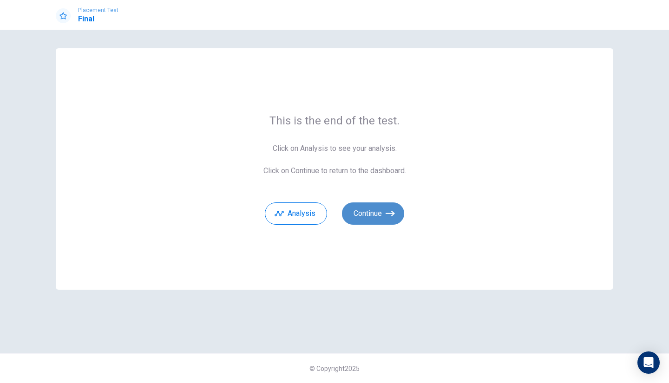
click at [387, 211] on icon "button" at bounding box center [390, 213] width 9 height 9
